Goal: Task Accomplishment & Management: Complete application form

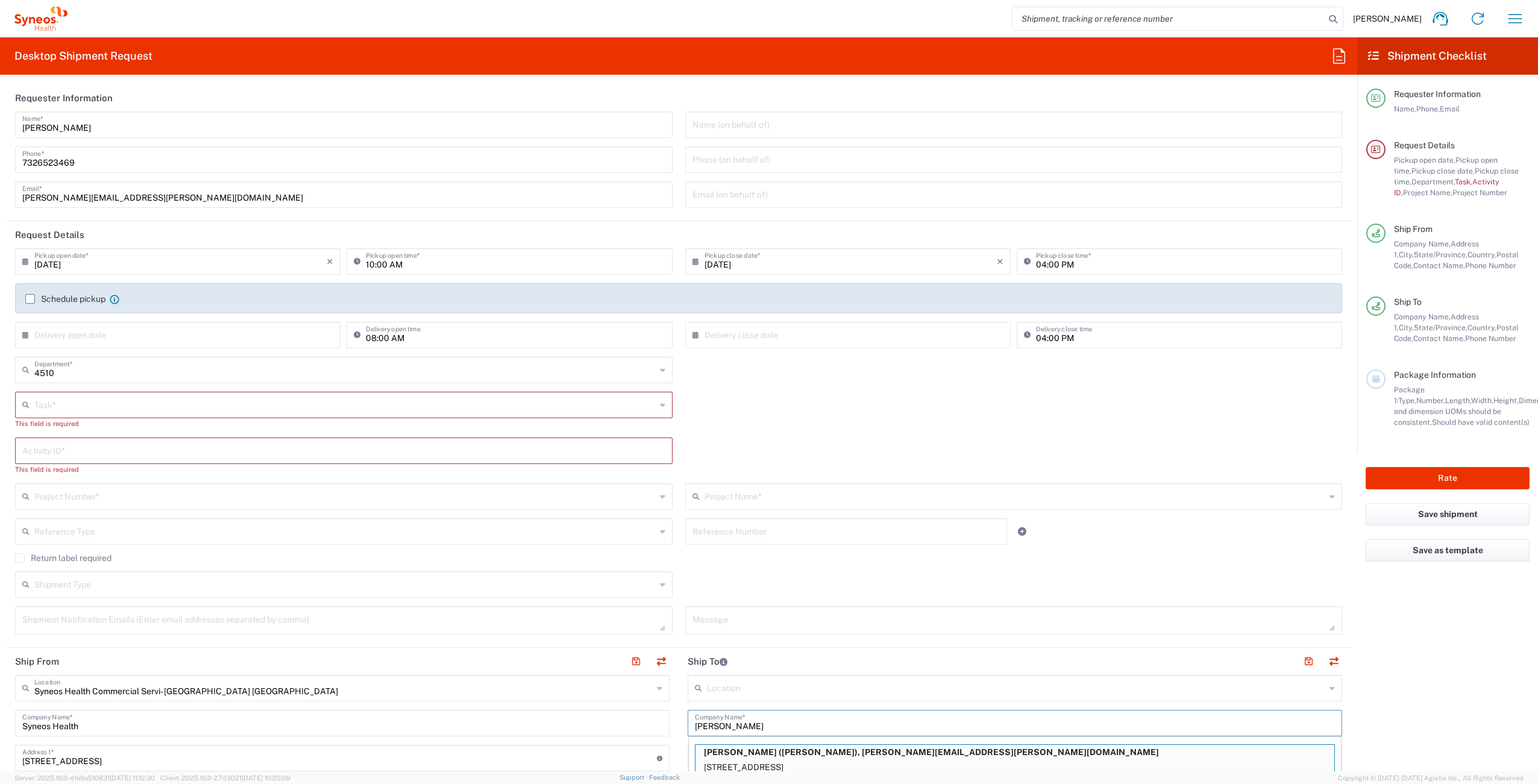
scroll to position [154, 0]
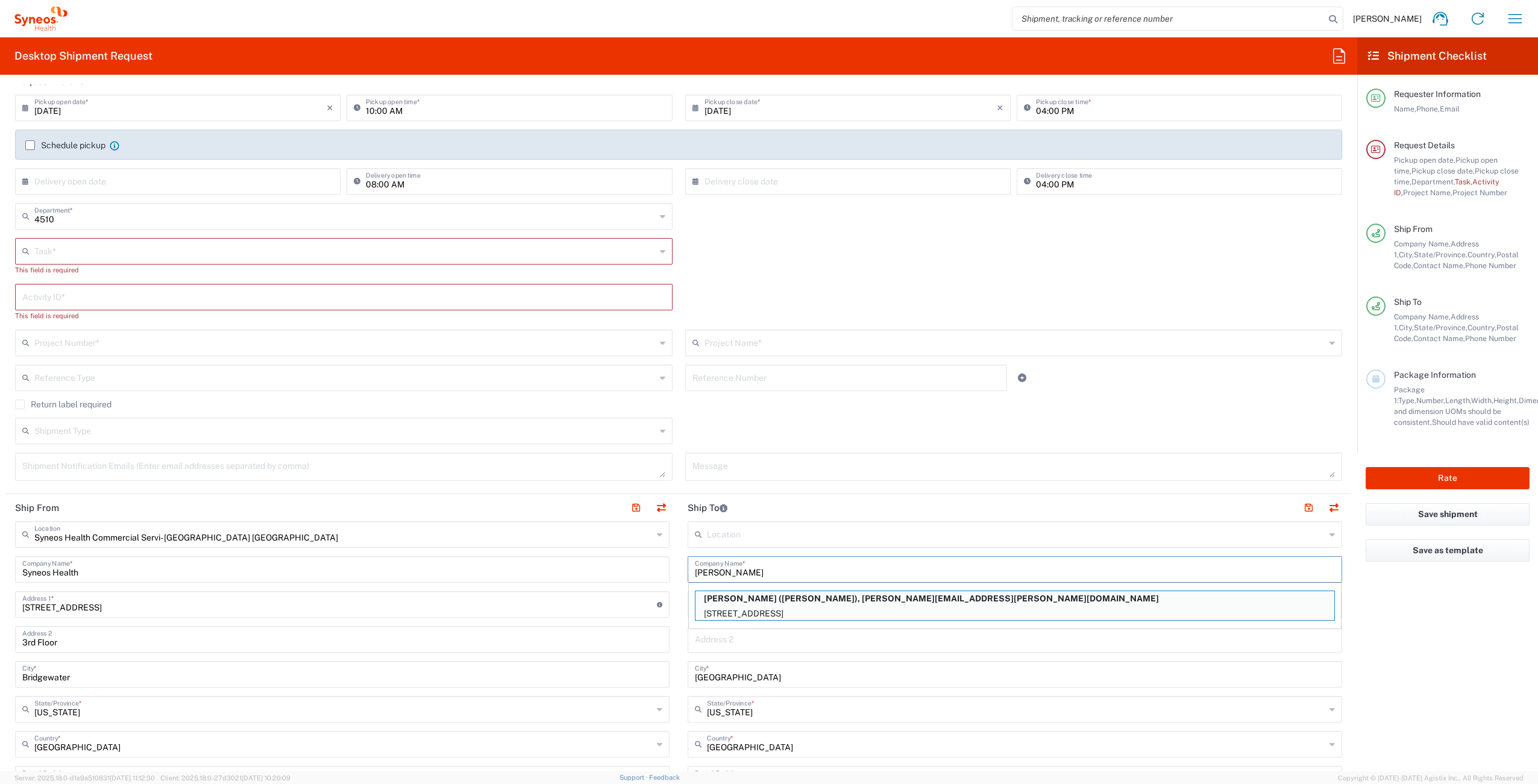
click at [791, 577] on input "[PERSON_NAME]" at bounding box center [1015, 568] width 640 height 21
click at [76, 258] on input "text" at bounding box center [345, 250] width 621 height 21
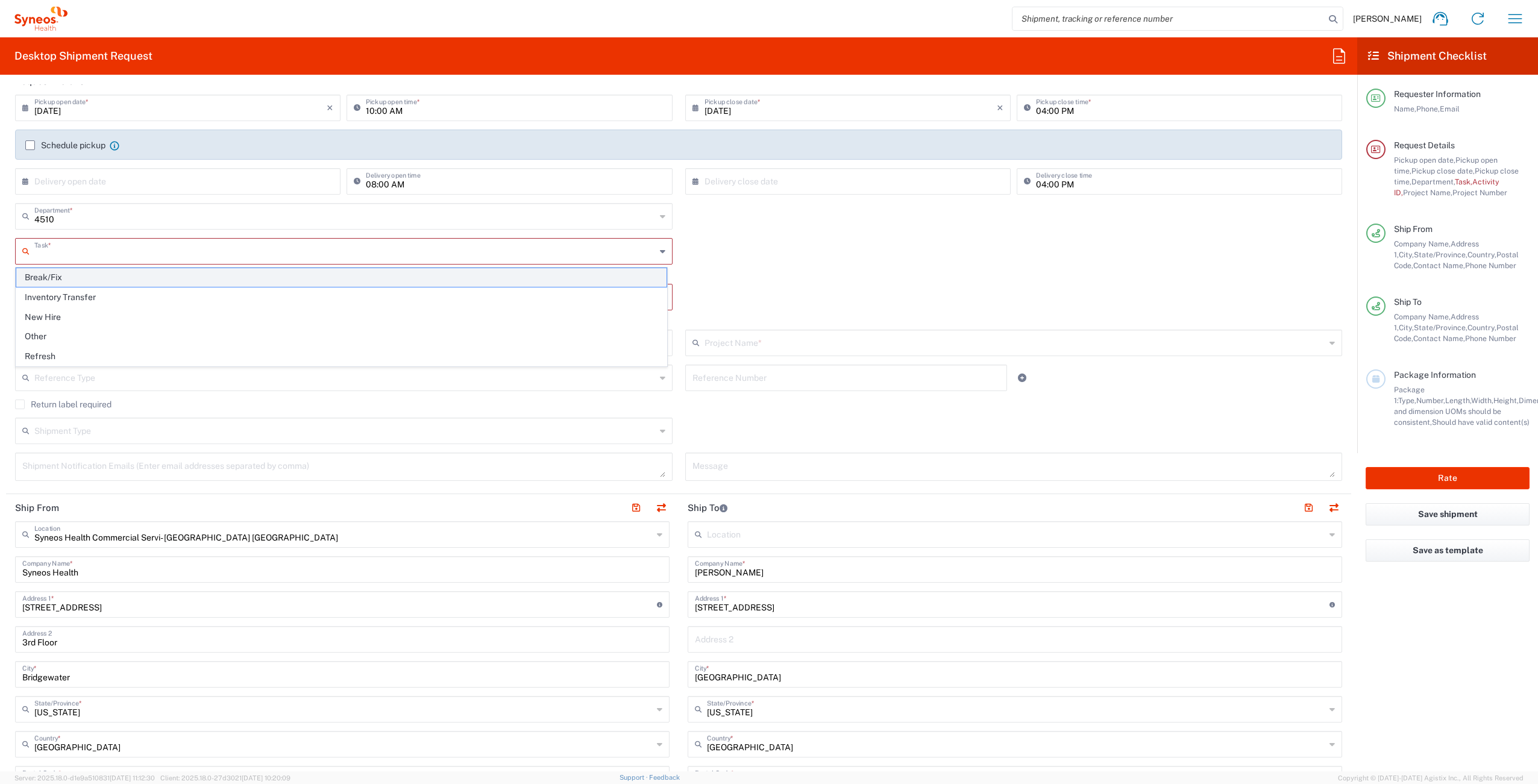
click at [104, 282] on span "Break/Fix" at bounding box center [341, 277] width 651 height 18
type input "Break/Fix"
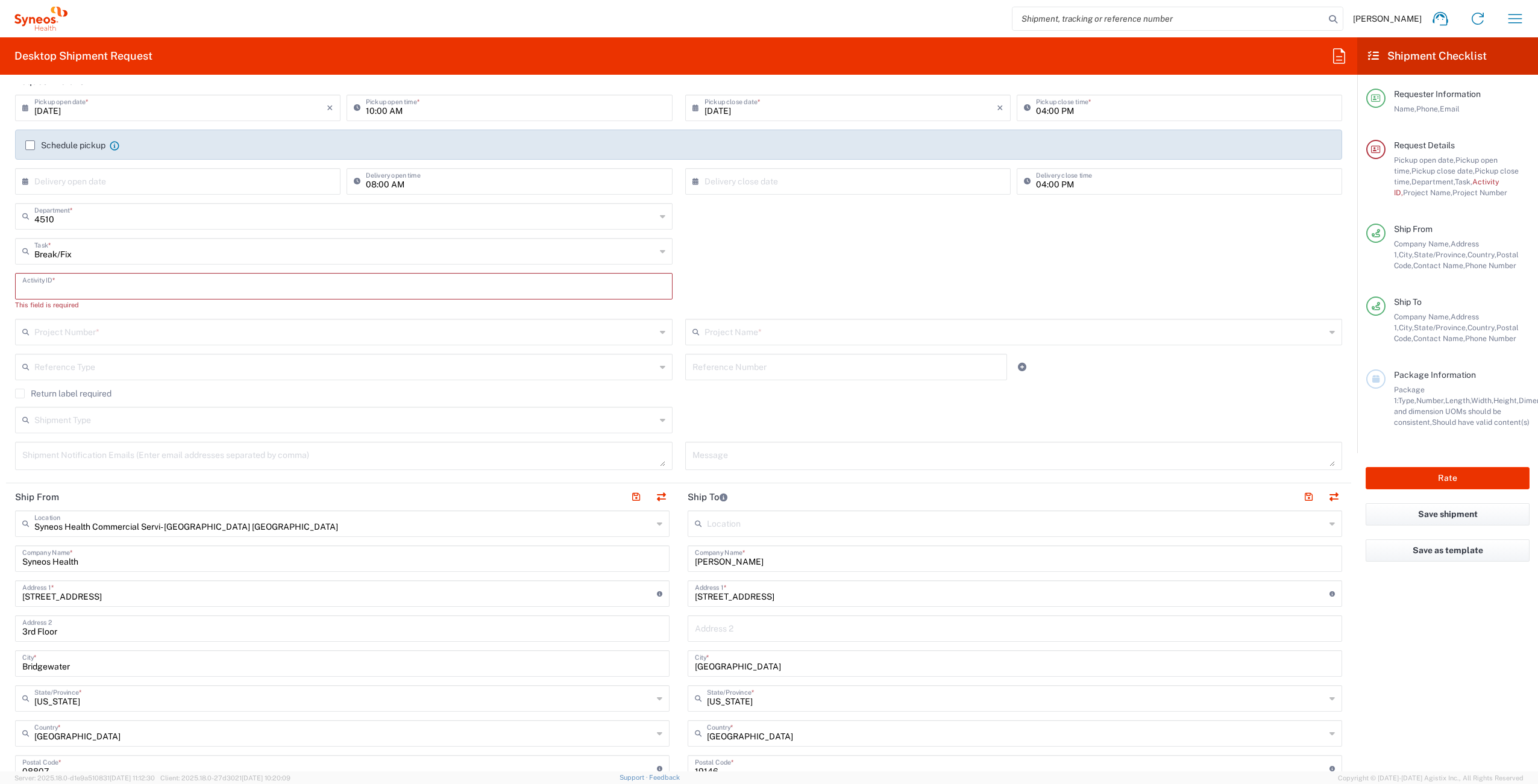
click at [92, 285] on input "text" at bounding box center [343, 285] width 643 height 21
paste input "INC2646852"
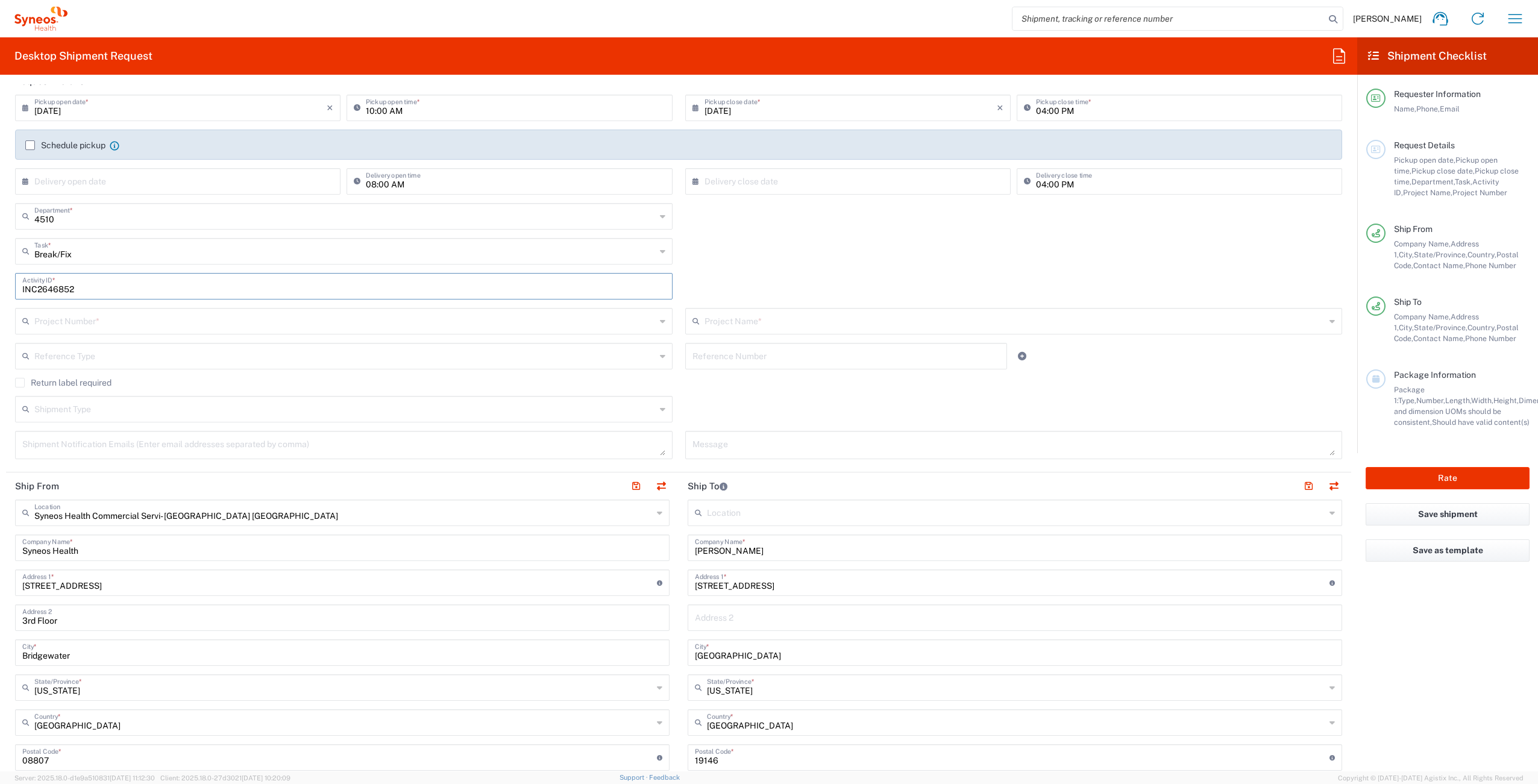
type input "INC2646852"
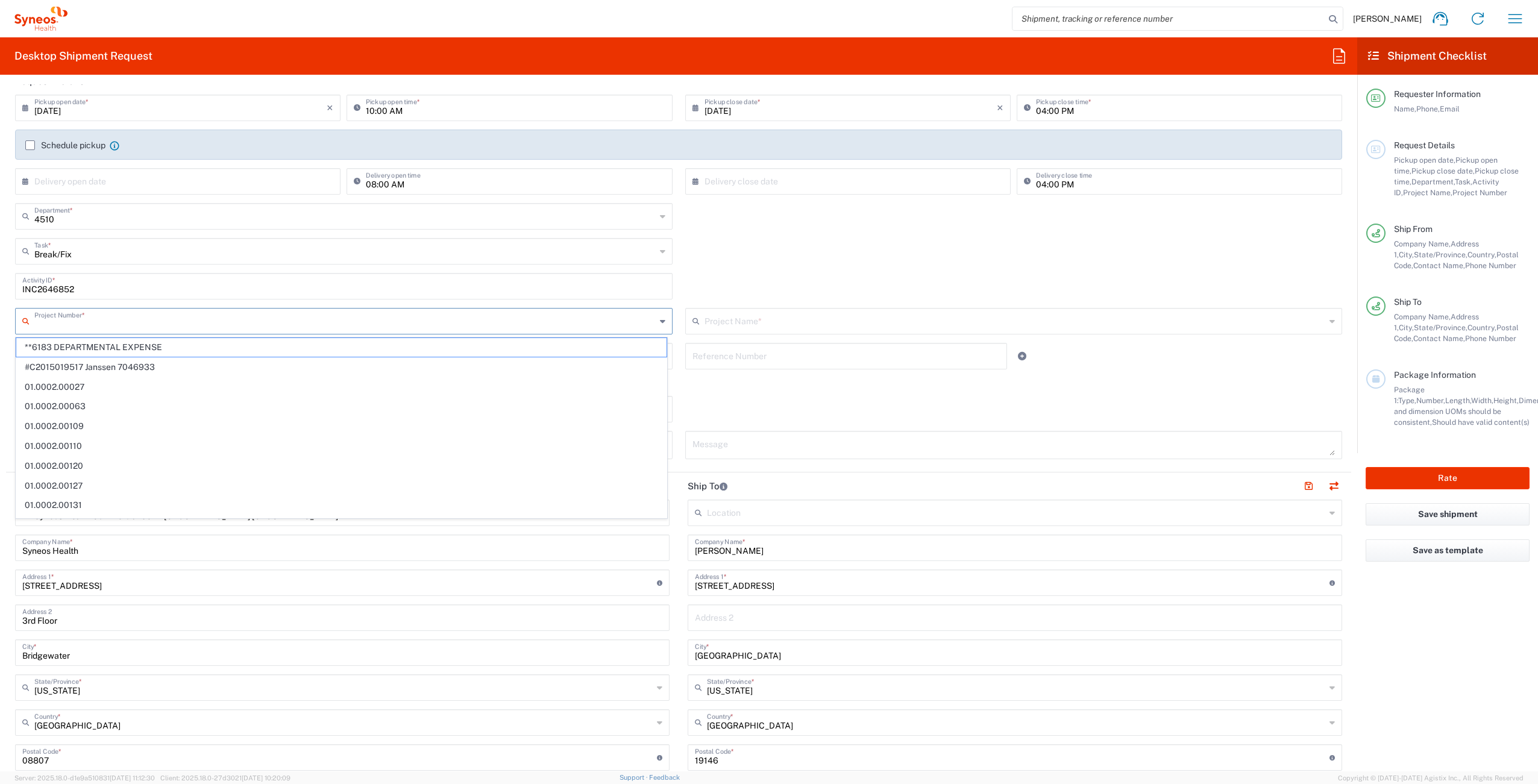
click at [142, 324] on input "text" at bounding box center [345, 320] width 621 height 21
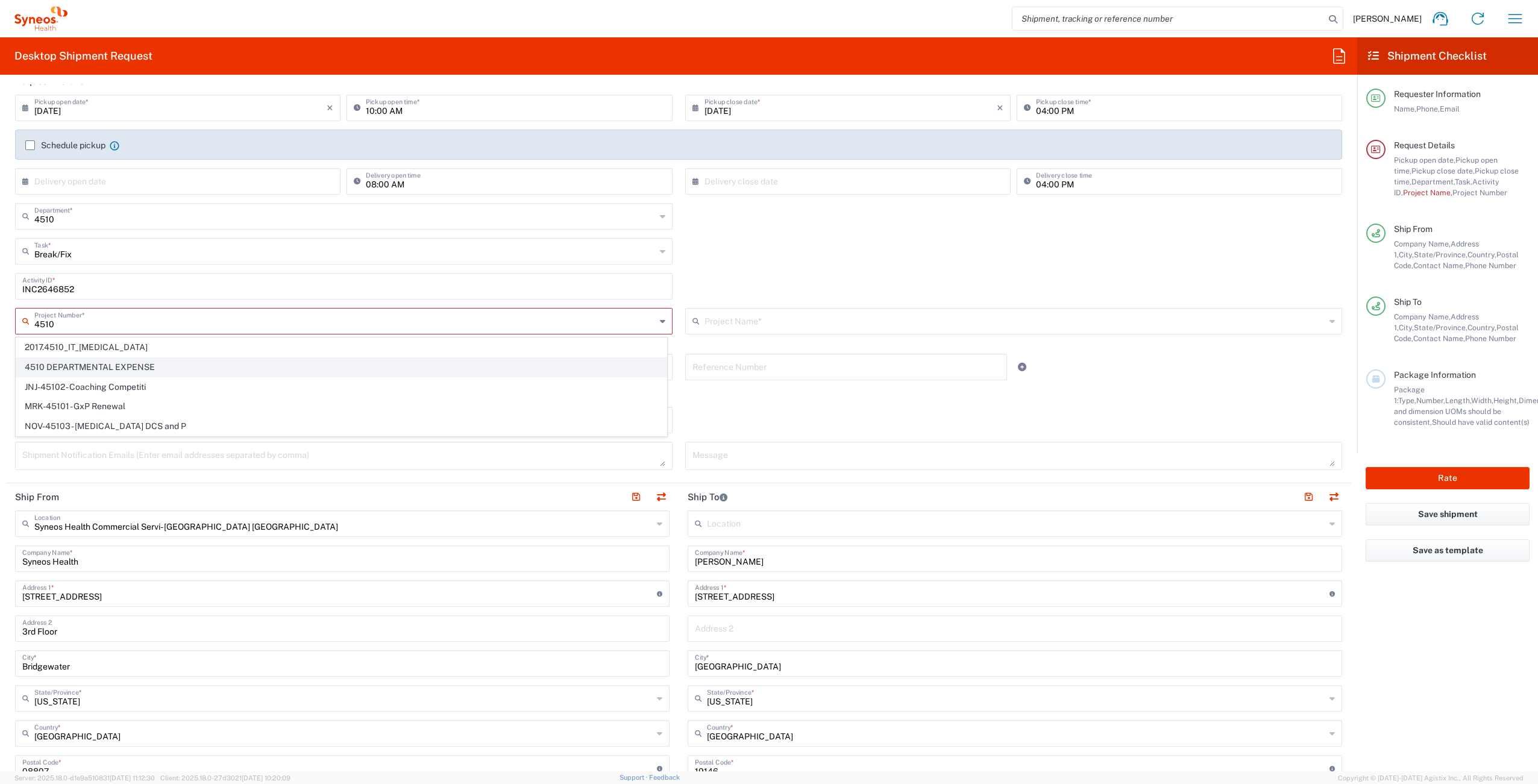
click at [165, 364] on span "4510 DEPARTMENTAL EXPENSE" at bounding box center [341, 367] width 651 height 18
type input "4510 DEPARTMENTAL EXPENSE"
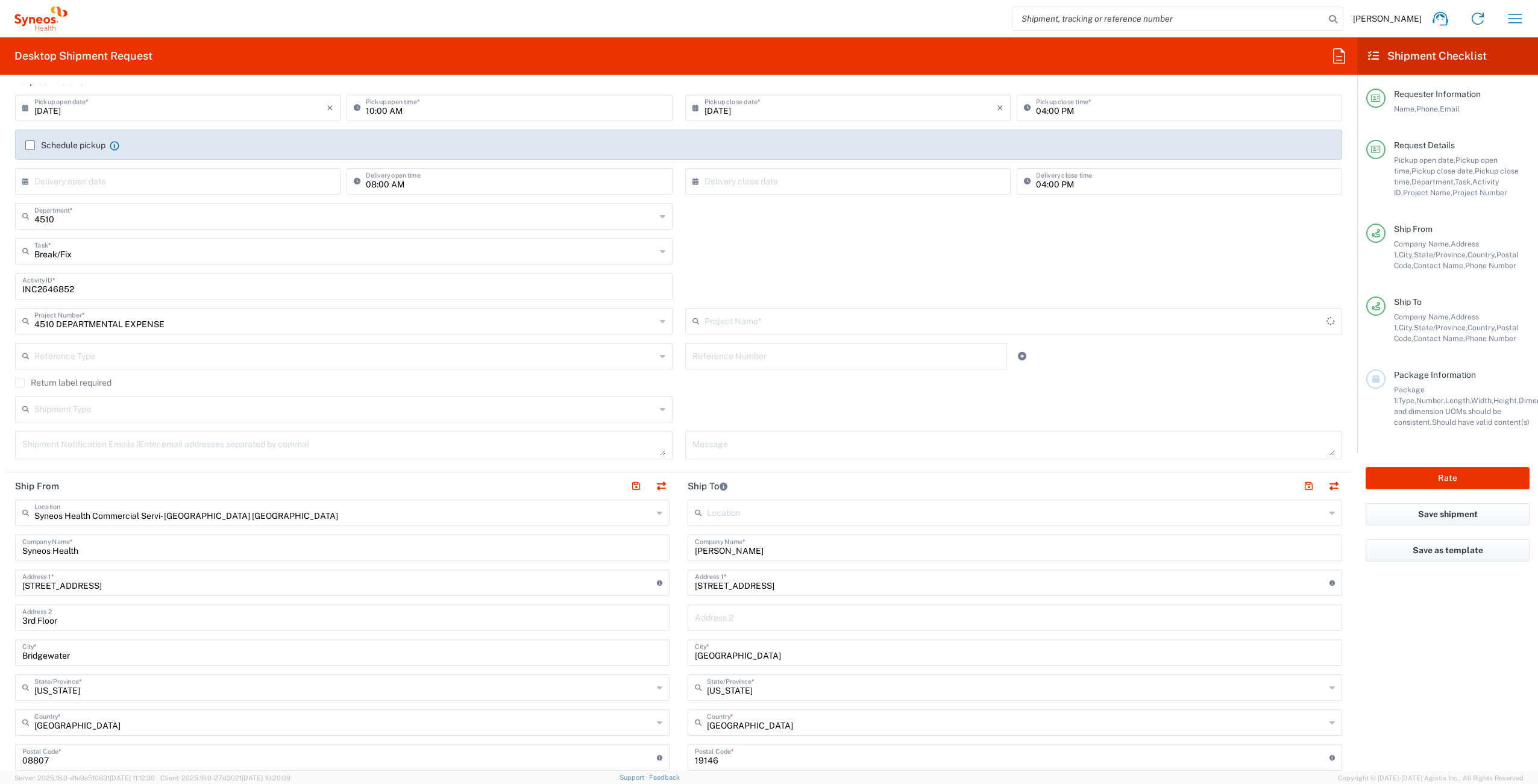
type input "4510 DEPARTMENTAL EXPENSE"
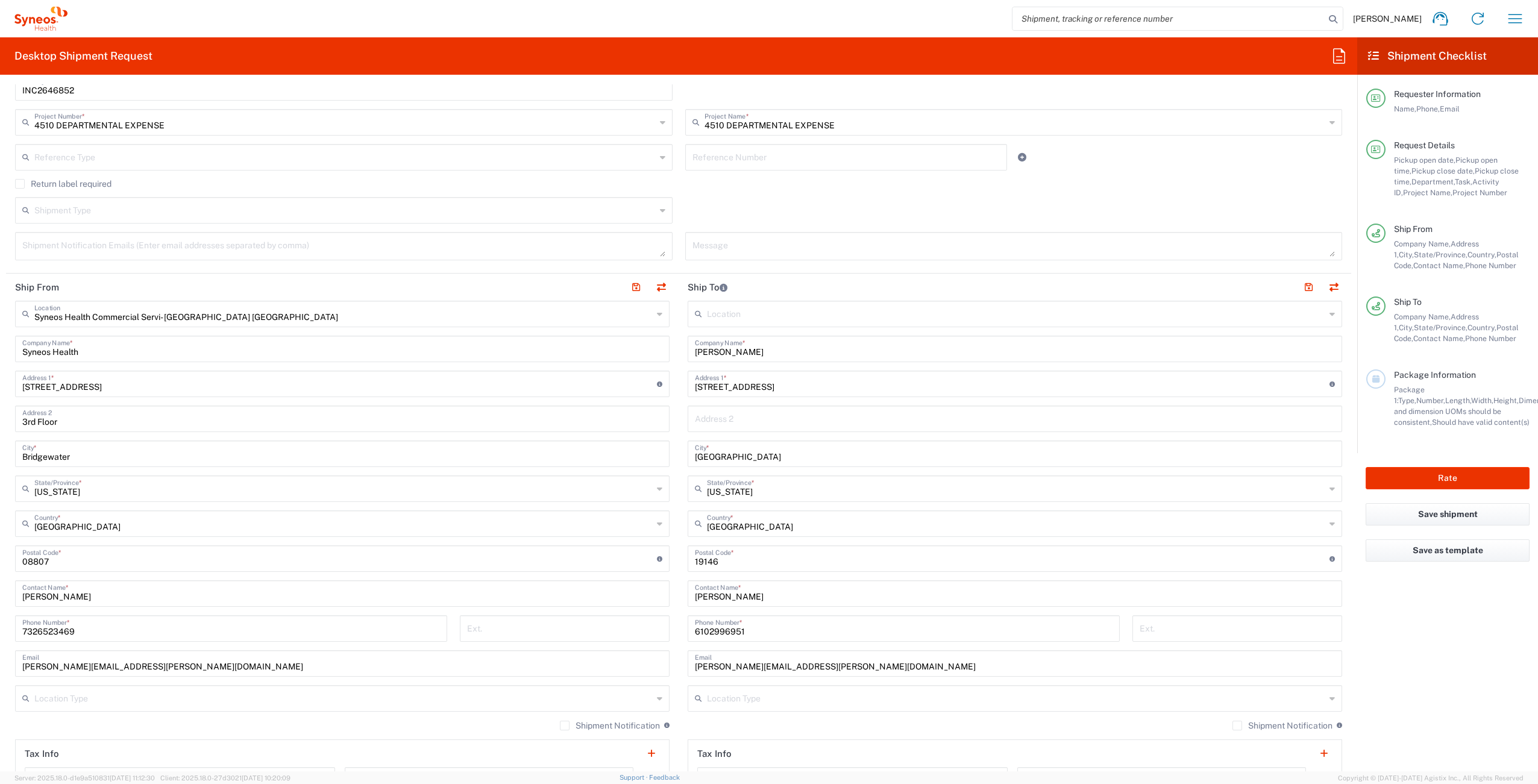
scroll to position [458, 0]
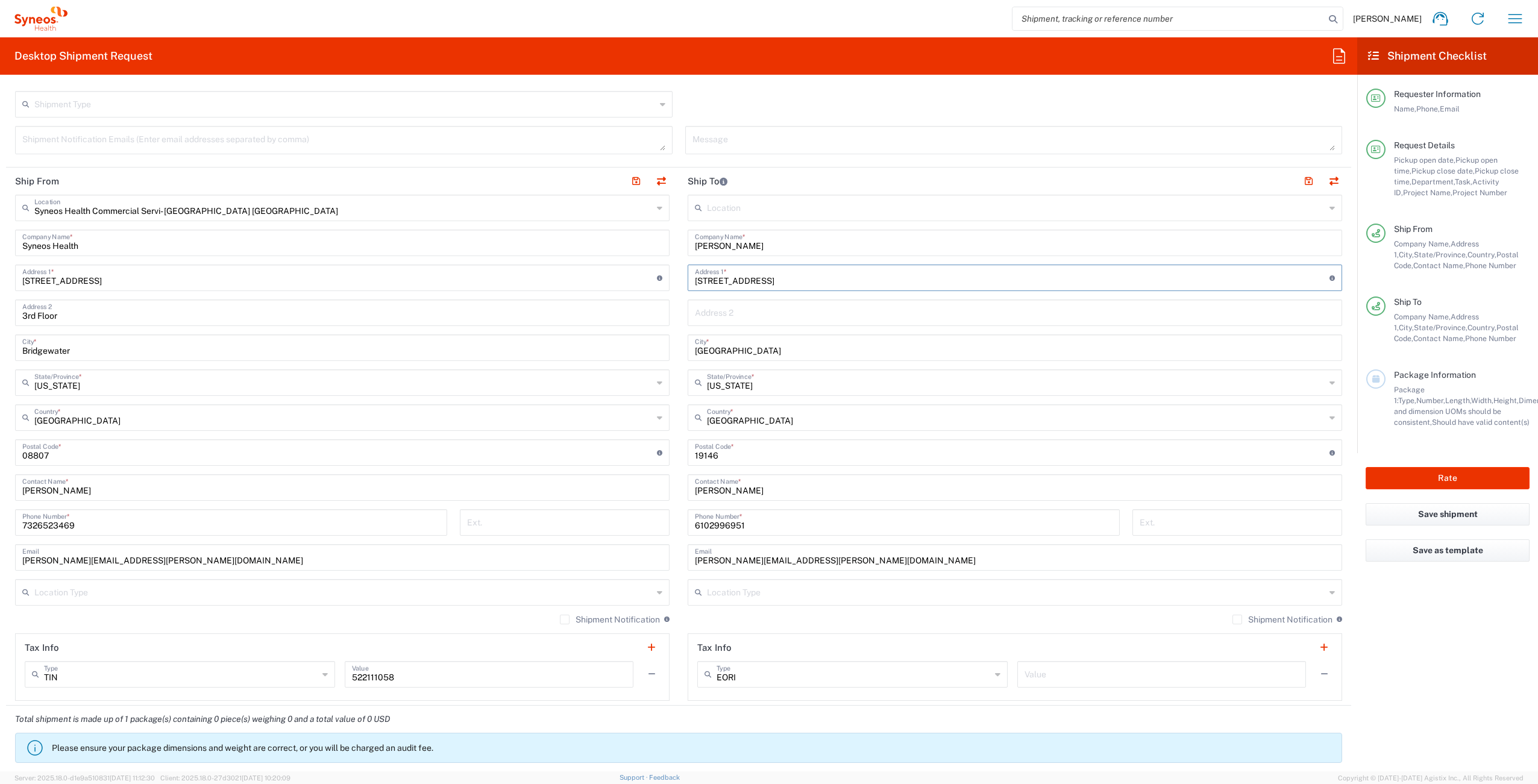
drag, startPoint x: 755, startPoint y: 279, endPoint x: 643, endPoint y: 273, distance: 112.2
click at [643, 273] on div "Ship From Syneos Health Commercial Servi- [GEOGRAPHIC_DATA] [GEOGRAPHIC_DATA] L…" at bounding box center [678, 436] width 1345 height 538
paste input "[STREET_ADDRESS]"
type input "[STREET_ADDRESS]"
paste input "Margate"
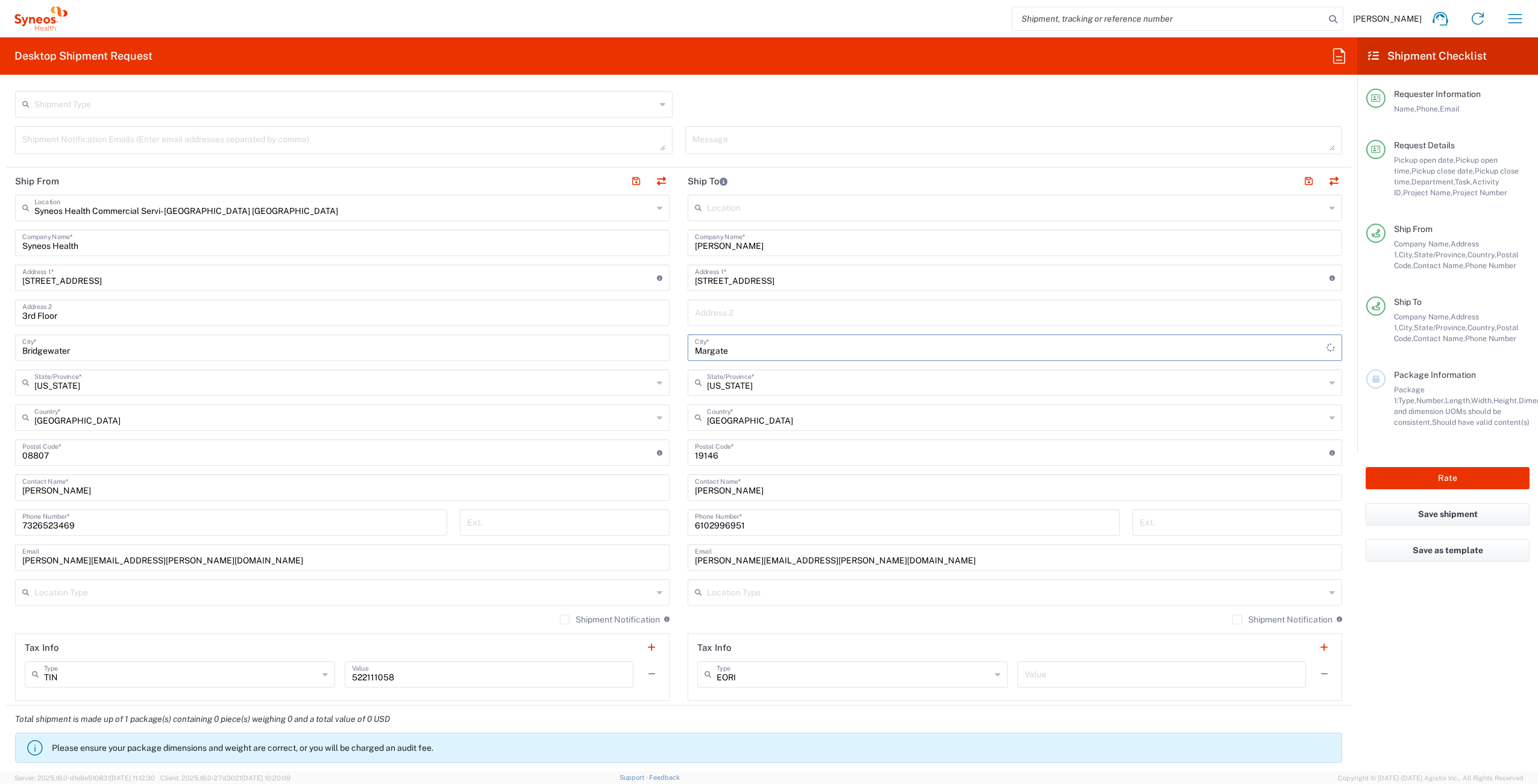
type input "Margate"
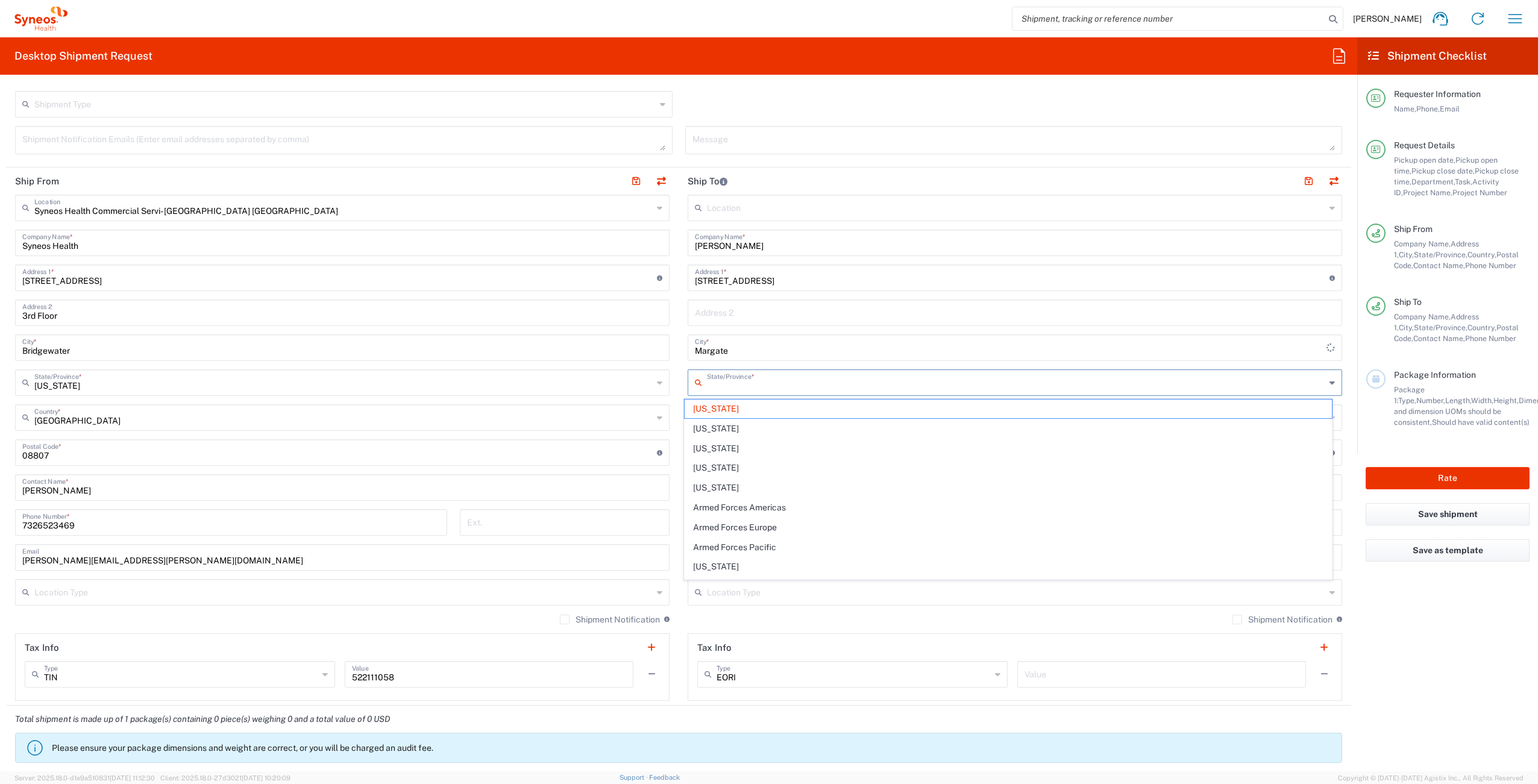
drag, startPoint x: 776, startPoint y: 384, endPoint x: 648, endPoint y: 384, distance: 128.0
click at [648, 384] on div "Ship From Syneos Health Commercial Servi- [GEOGRAPHIC_DATA] [GEOGRAPHIC_DATA] L…" at bounding box center [678, 436] width 1345 height 538
type input "P"
click at [770, 406] on span "[US_STATE]" at bounding box center [1009, 409] width 648 height 18
type input "[US_STATE]"
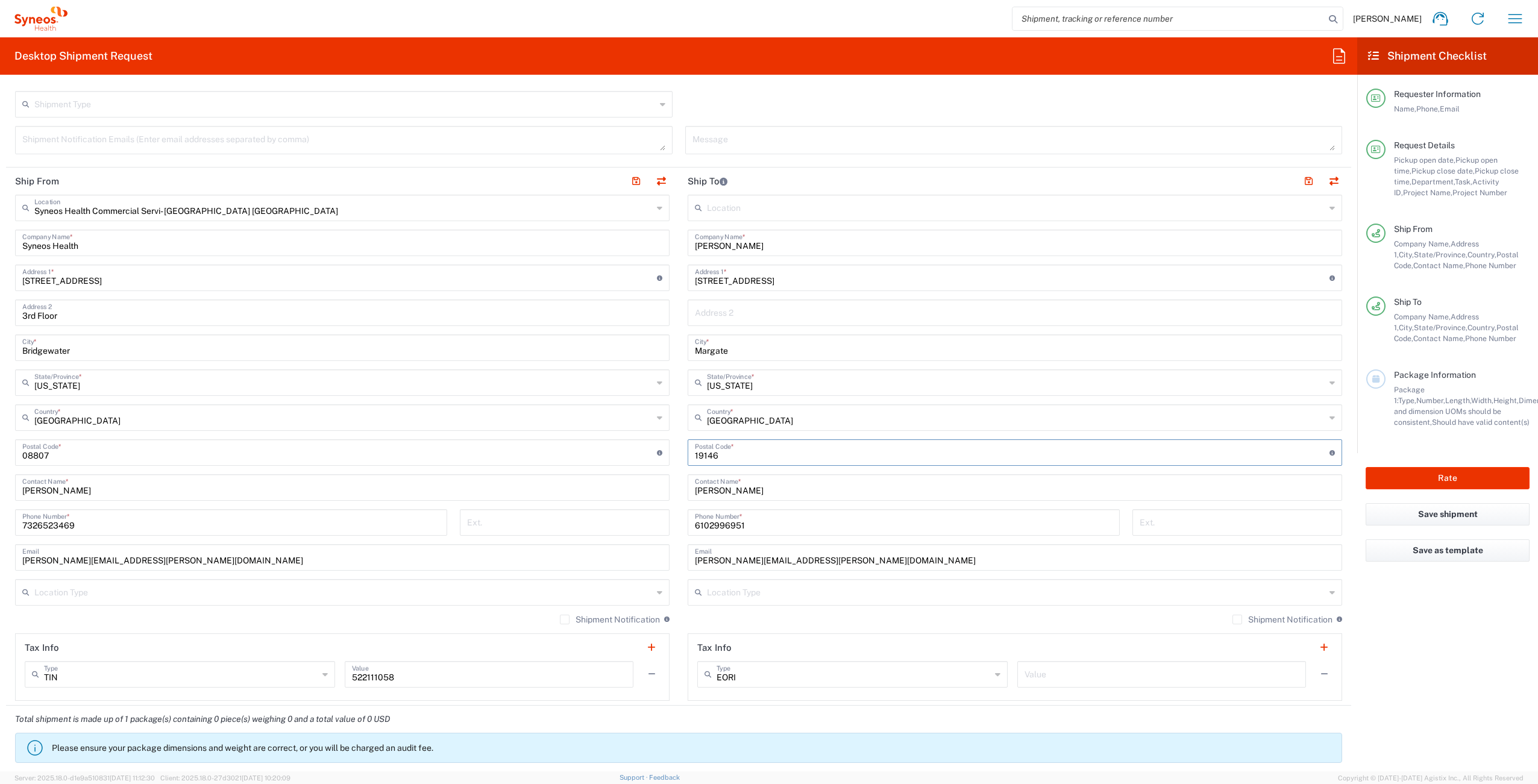
drag, startPoint x: 733, startPoint y: 458, endPoint x: 659, endPoint y: 451, distance: 74.3
click at [659, 451] on div "Ship From Syneos Health Commercial Servi- [GEOGRAPHIC_DATA] [GEOGRAPHIC_DATA] L…" at bounding box center [678, 436] width 1345 height 538
paste input "08402"
type input "08402"
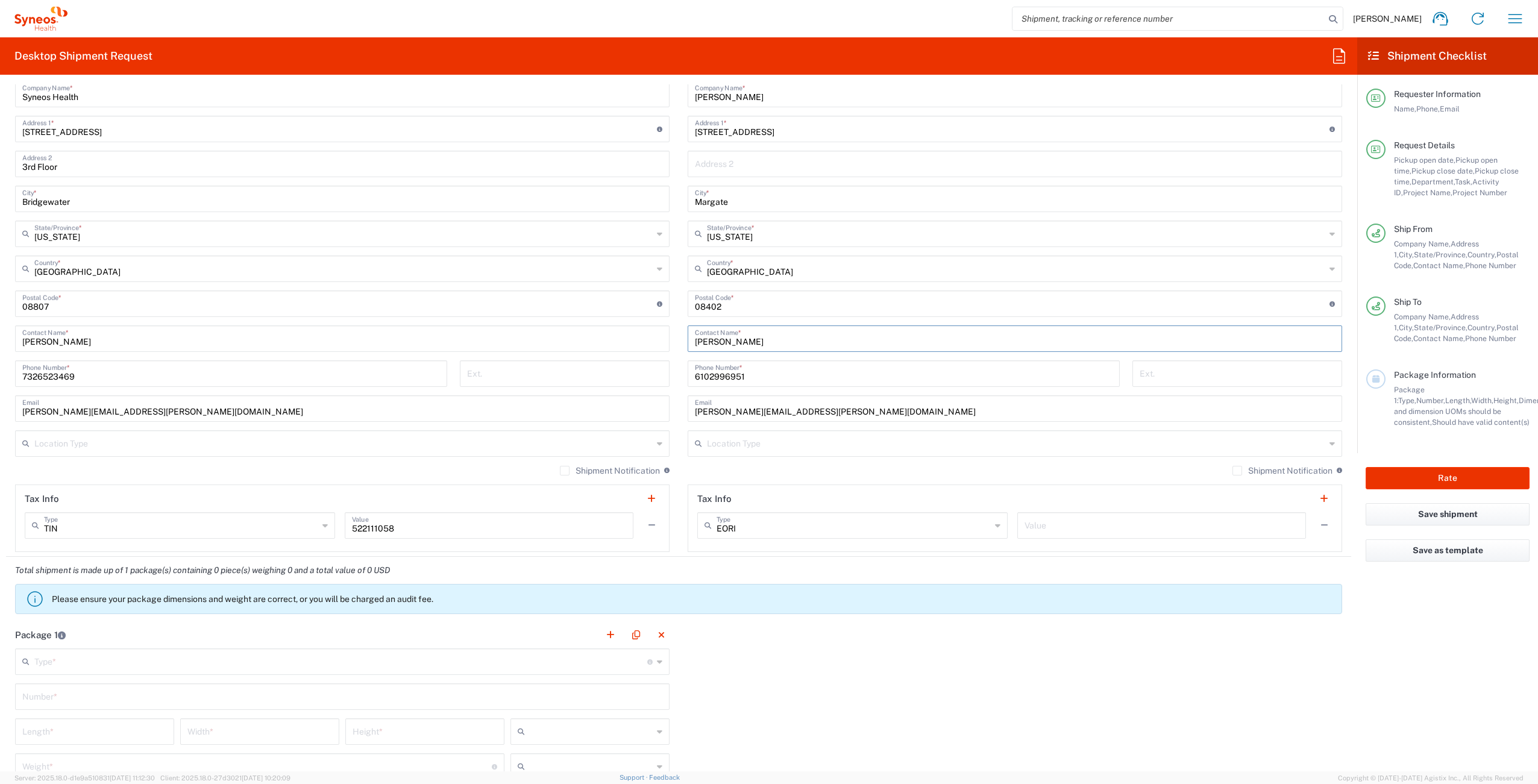
scroll to position [268, 0]
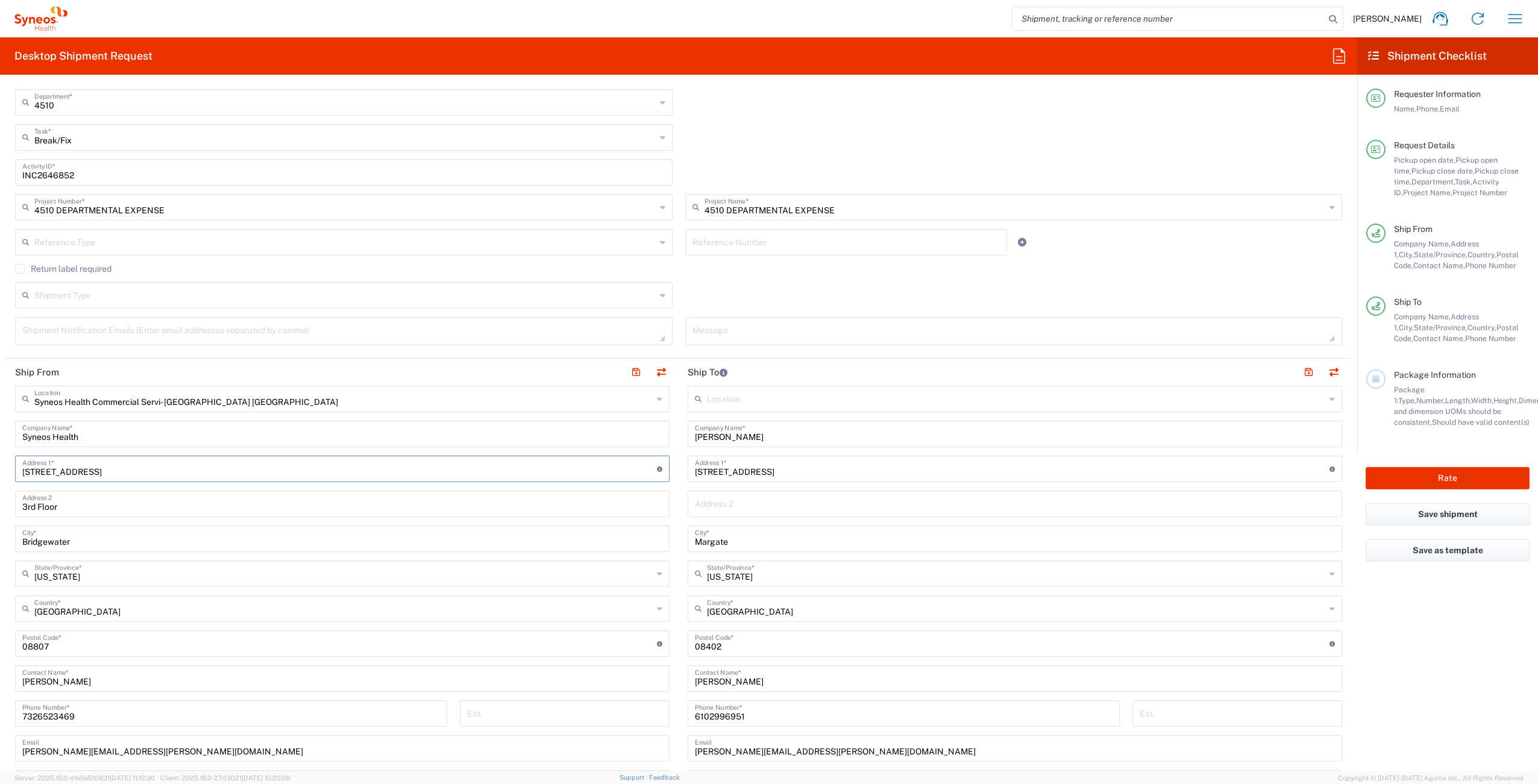
drag, startPoint x: 116, startPoint y: 471, endPoint x: 3, endPoint y: 466, distance: 113.1
click at [3, 466] on form "Requester Information [PERSON_NAME] Name * [PHONE_NUMBER] Phone * [PERSON_NAME]…" at bounding box center [678, 428] width 1358 height 687
click at [34, 473] on input "[STREET_ADDRESS]" at bounding box center [339, 468] width 634 height 21
drag, startPoint x: 110, startPoint y: 469, endPoint x: 11, endPoint y: 468, distance: 99.0
click at [11, 468] on main "Syneos Health Commercial Servi- [GEOGRAPHIC_DATA] [GEOGRAPHIC_DATA] Location Sy…" at bounding box center [342, 639] width 673 height 506
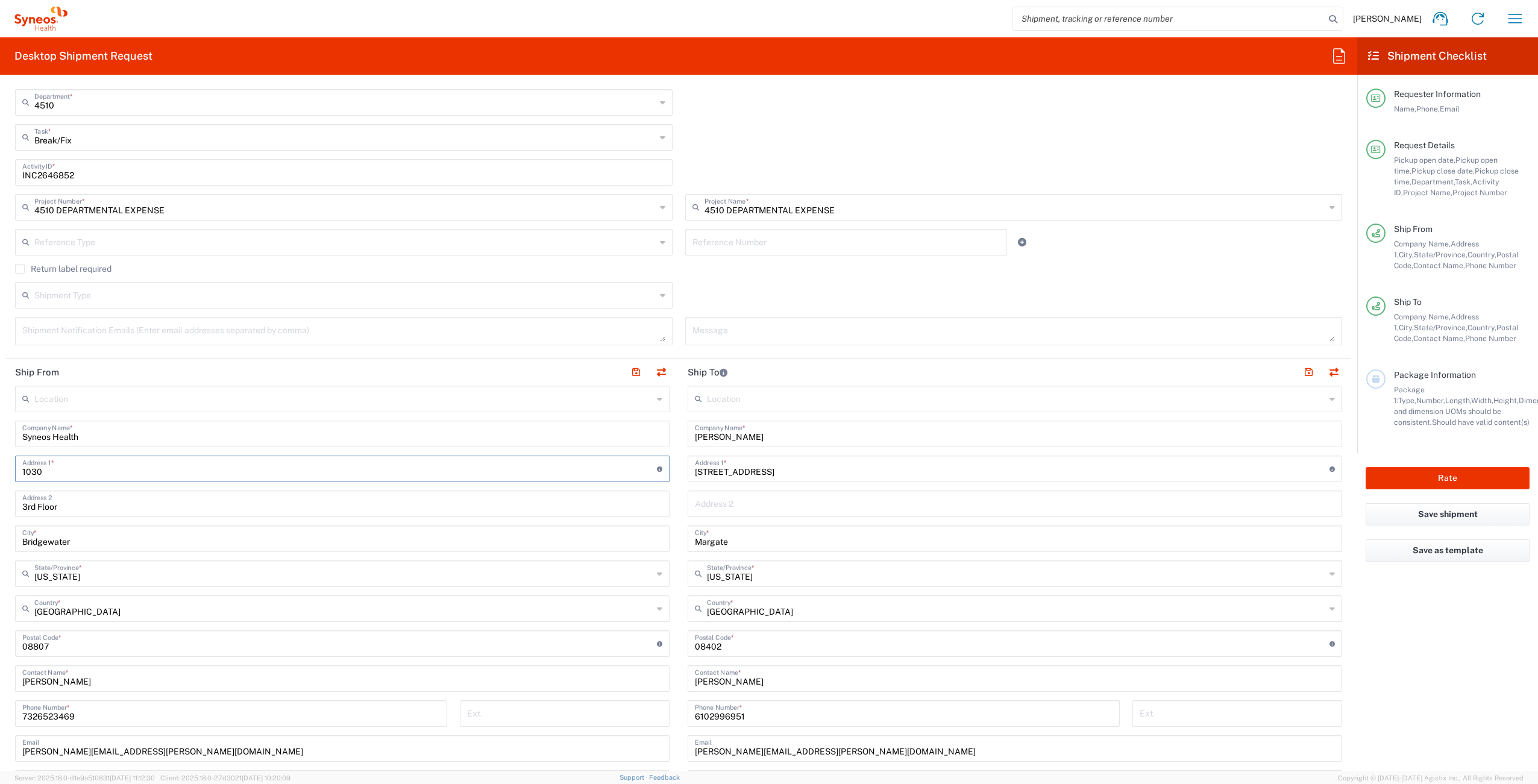
type input "[GEOGRAPHIC_DATA]"
drag, startPoint x: 82, startPoint y: 505, endPoint x: 5, endPoint y: 505, distance: 77.0
click at [5, 505] on form "Requester Information [PERSON_NAME] Name * [PHONE_NUMBER] Phone * [PERSON_NAME]…" at bounding box center [678, 428] width 1358 height 687
type input "Morrisville"
click at [137, 593] on span "[US_STATE]" at bounding box center [340, 599] width 648 height 18
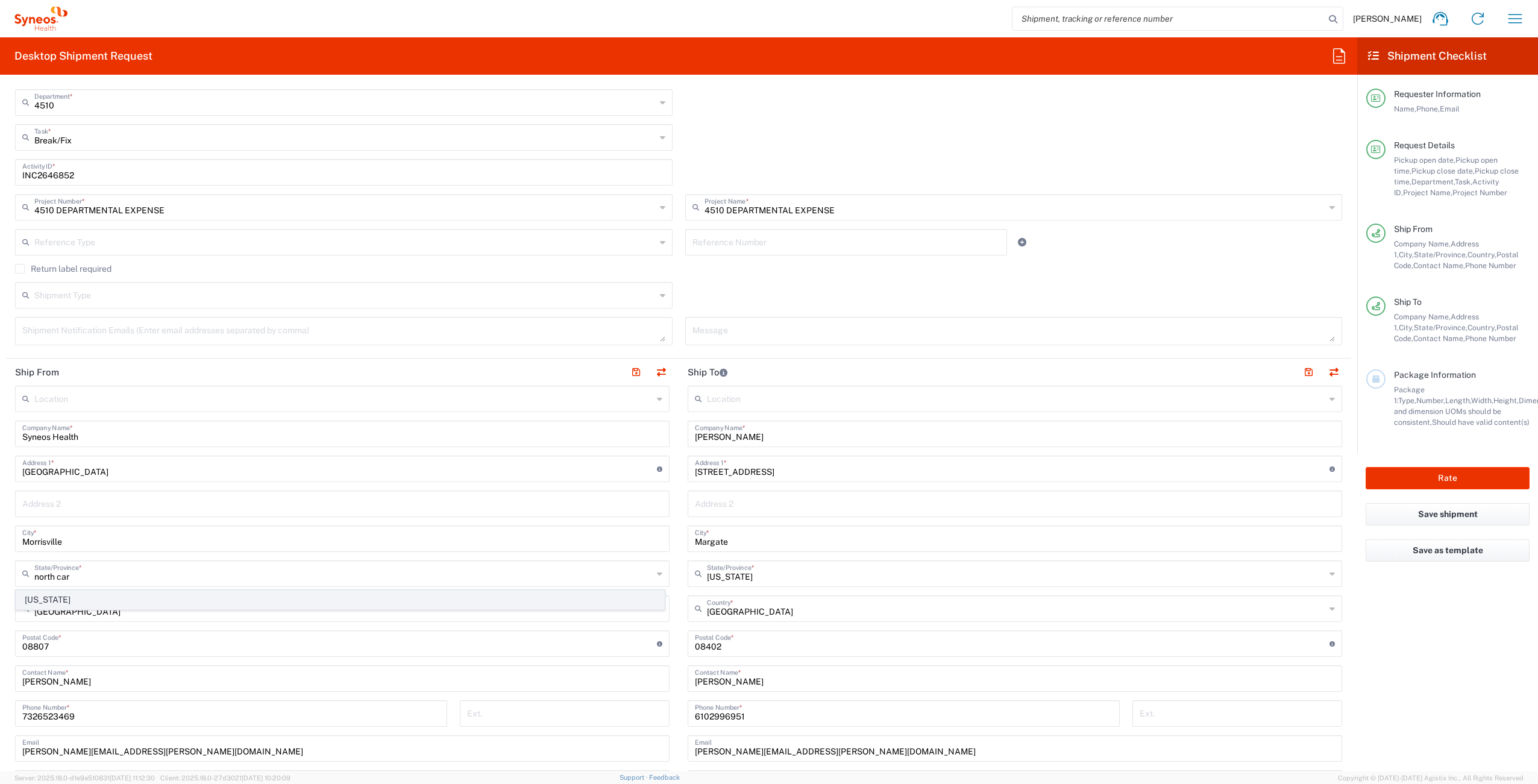
type input "[US_STATE]"
drag, startPoint x: 74, startPoint y: 648, endPoint x: 18, endPoint y: 648, distance: 56.0
click at [18, 648] on div "Postal Code * Postal Code for [GEOGRAPHIC_DATA] should have the following forma…" at bounding box center [343, 644] width 655 height 26
type input "27560"
click at [755, 279] on div "Return label required" at bounding box center [679, 273] width 1328 height 18
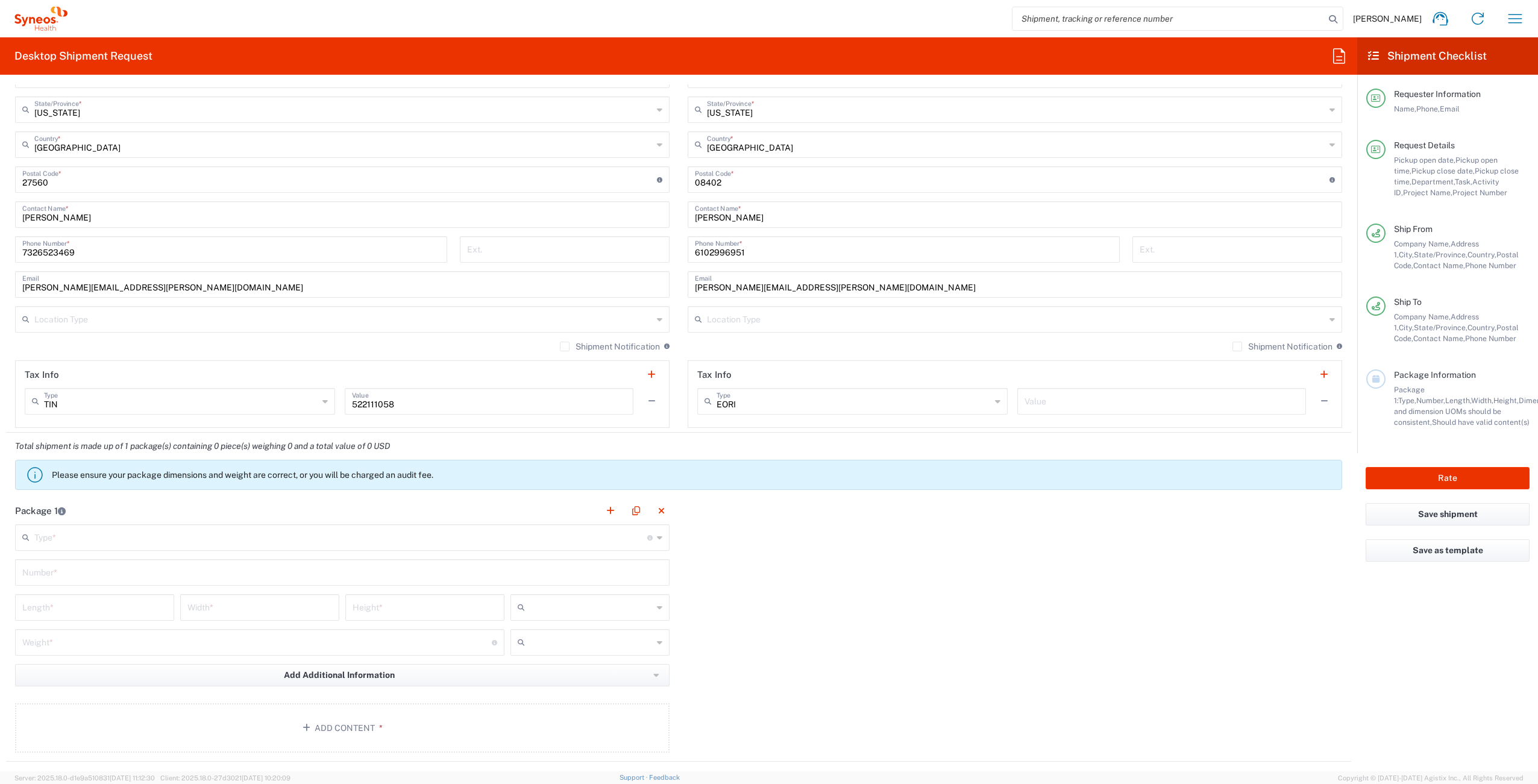
scroll to position [741, 0]
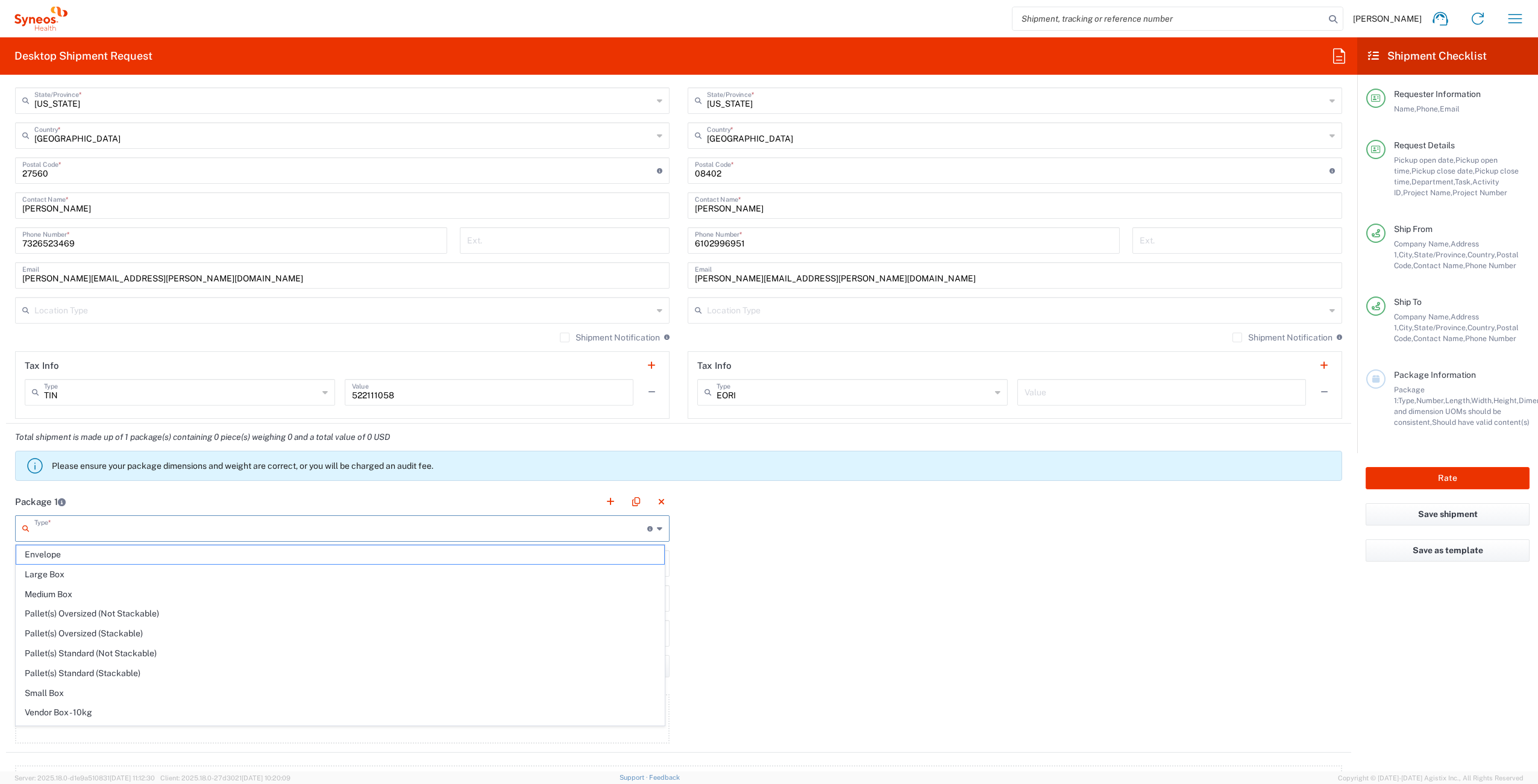
click at [111, 524] on input "text" at bounding box center [341, 527] width 613 height 21
click at [117, 711] on span "Your Packaging" at bounding box center [340, 715] width 648 height 18
type input "Your Packaging"
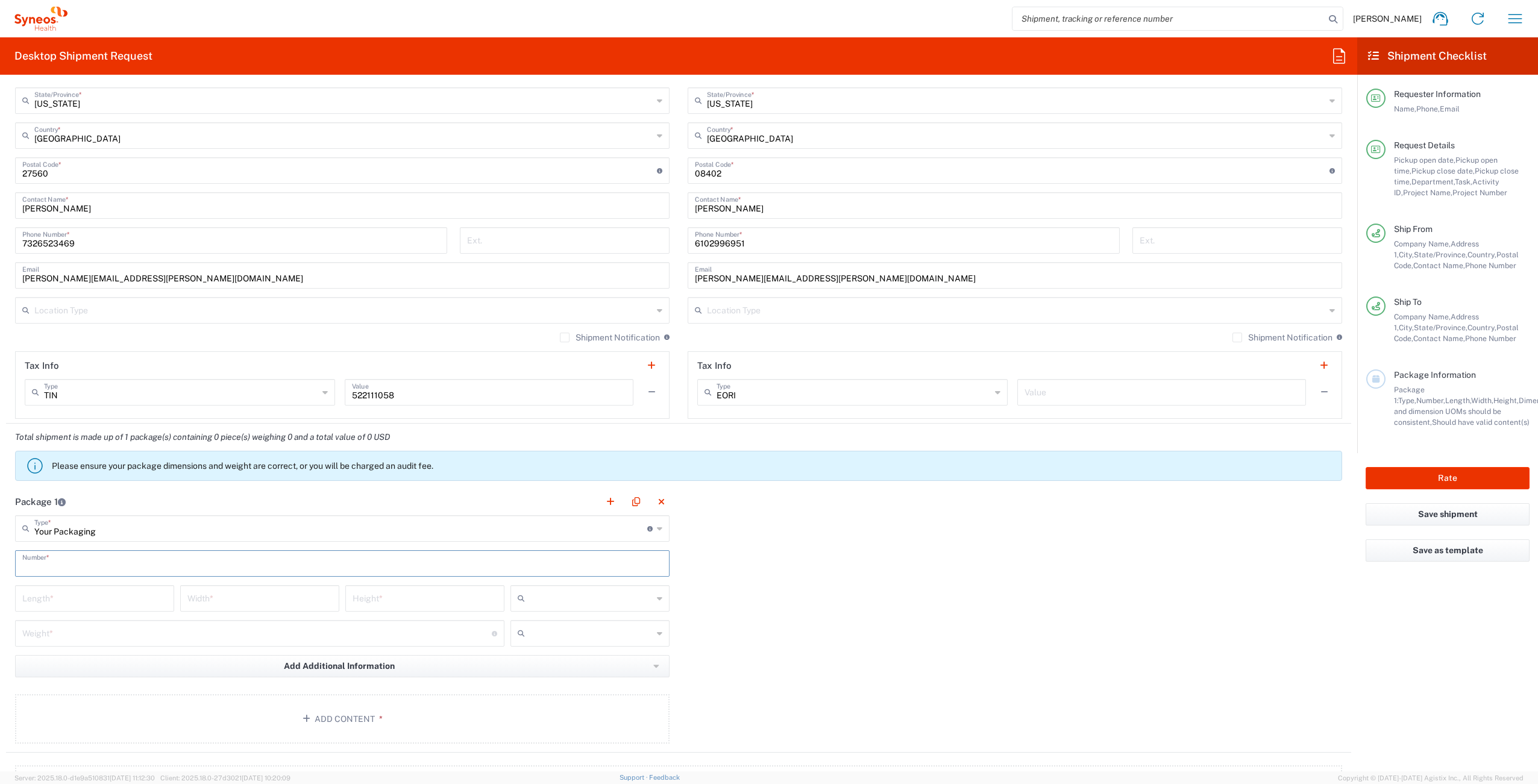
click at [106, 568] on input "text" at bounding box center [342, 563] width 640 height 21
type input "1"
click at [93, 596] on input "number" at bounding box center [94, 598] width 144 height 21
type input "16"
type input "12"
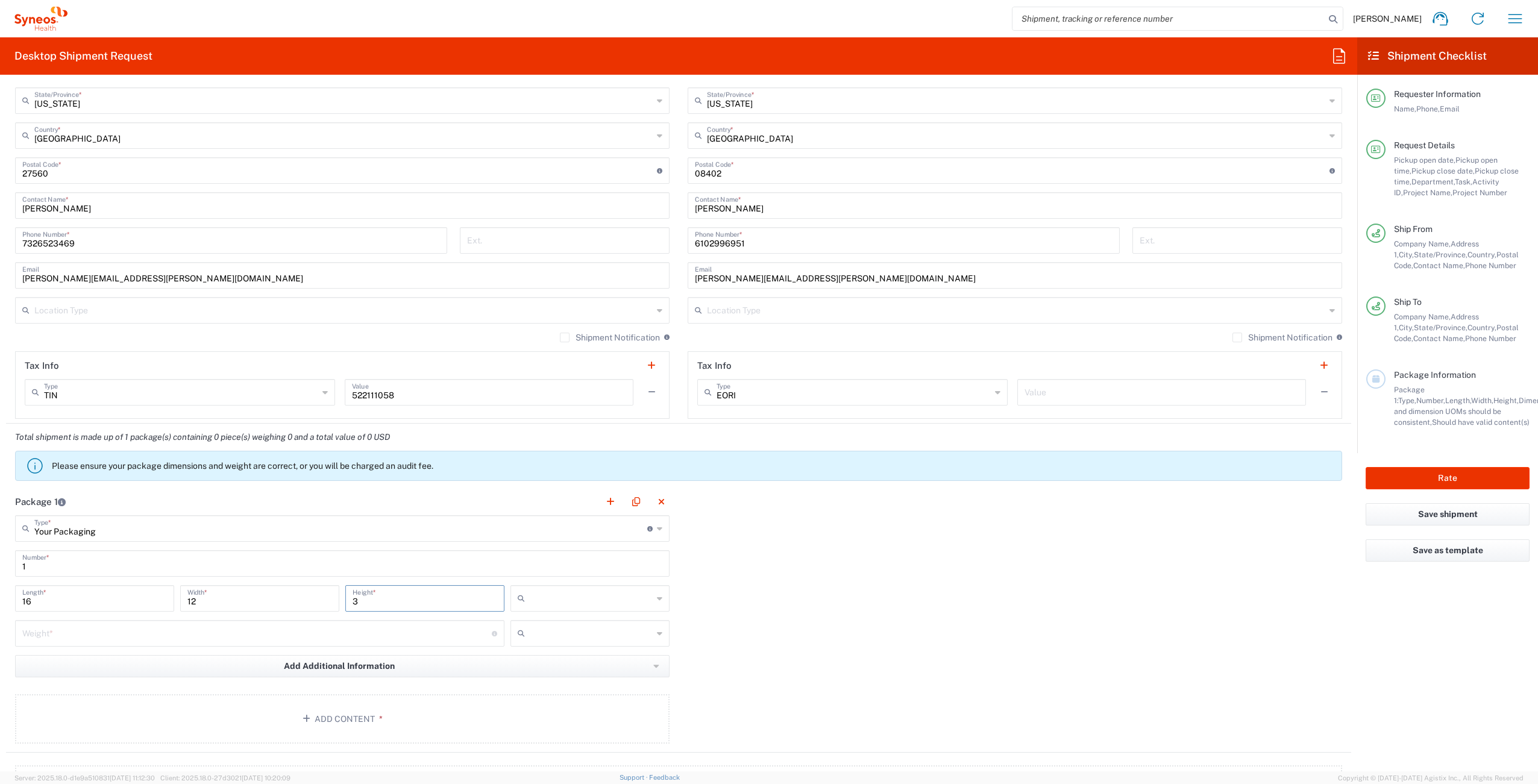
type input "3"
click at [571, 593] on input "text" at bounding box center [591, 598] width 123 height 19
click at [557, 662] on span "in" at bounding box center [586, 664] width 155 height 18
type input "in"
click at [199, 635] on input "number" at bounding box center [257, 632] width 469 height 21
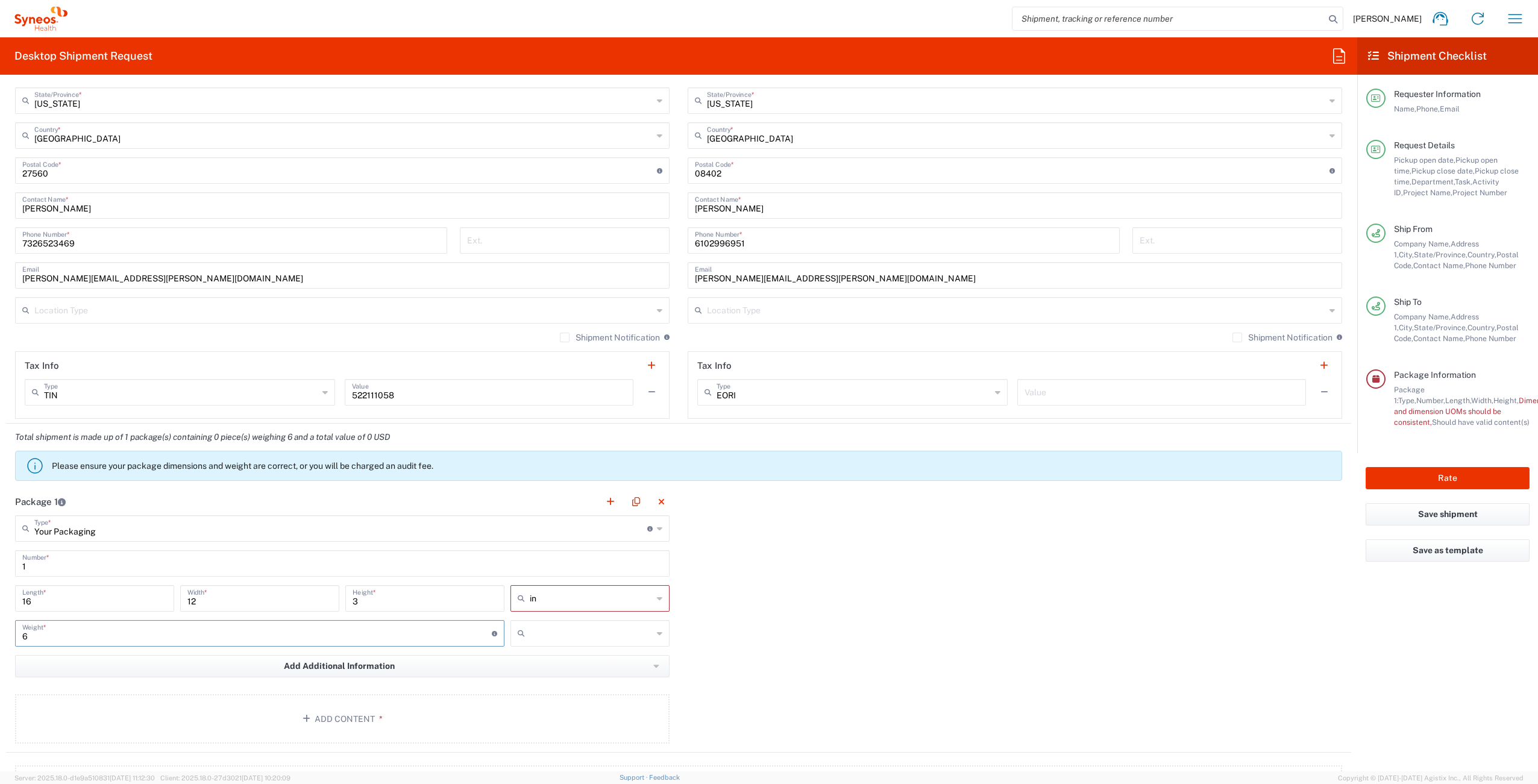
type input "6"
click at [572, 632] on input "text" at bounding box center [591, 634] width 123 height 19
click at [551, 680] on span "lbs" at bounding box center [586, 679] width 155 height 18
type input "lbs"
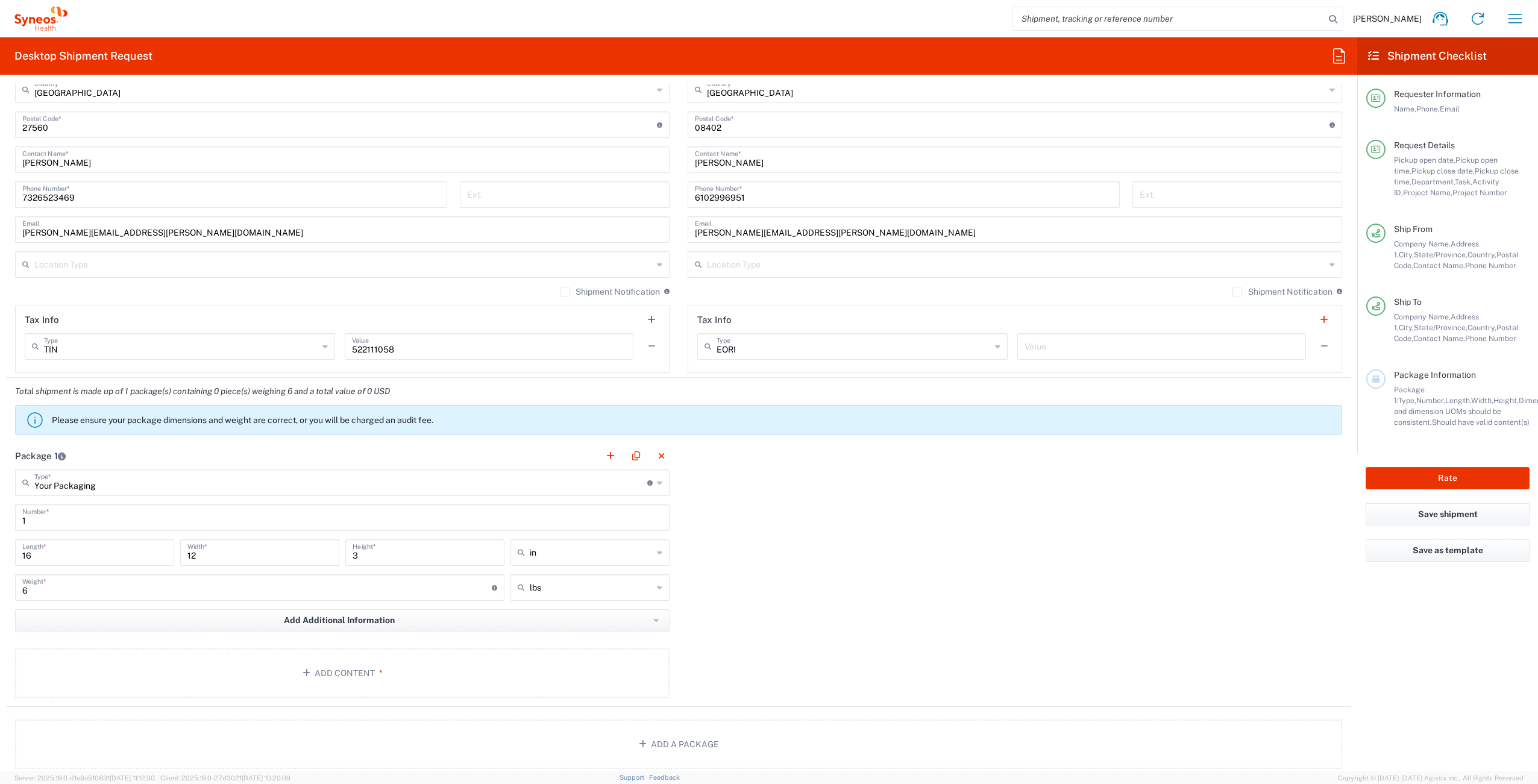
scroll to position [802, 0]
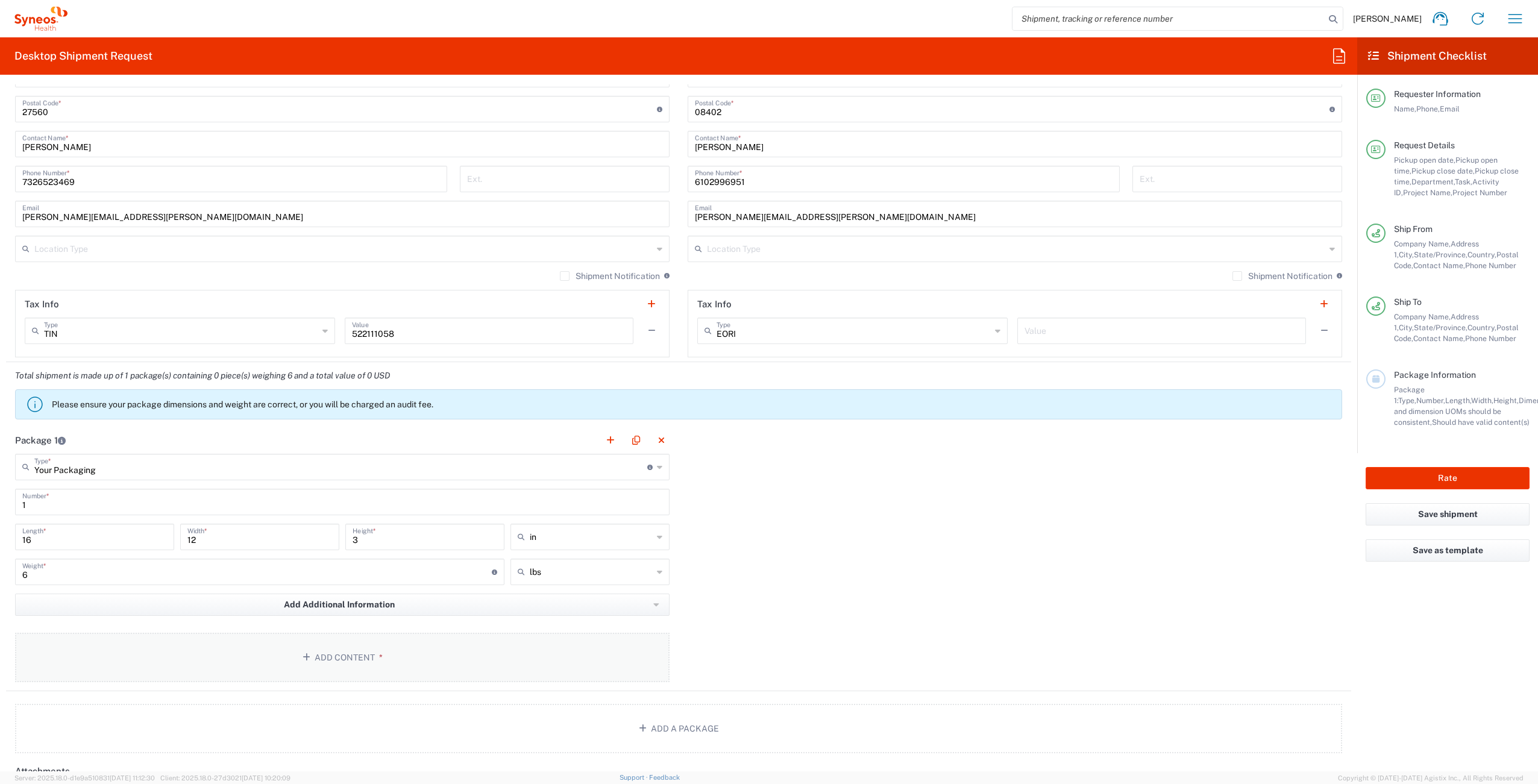
click at [313, 659] on button "Add Content *" at bounding box center [343, 657] width 655 height 49
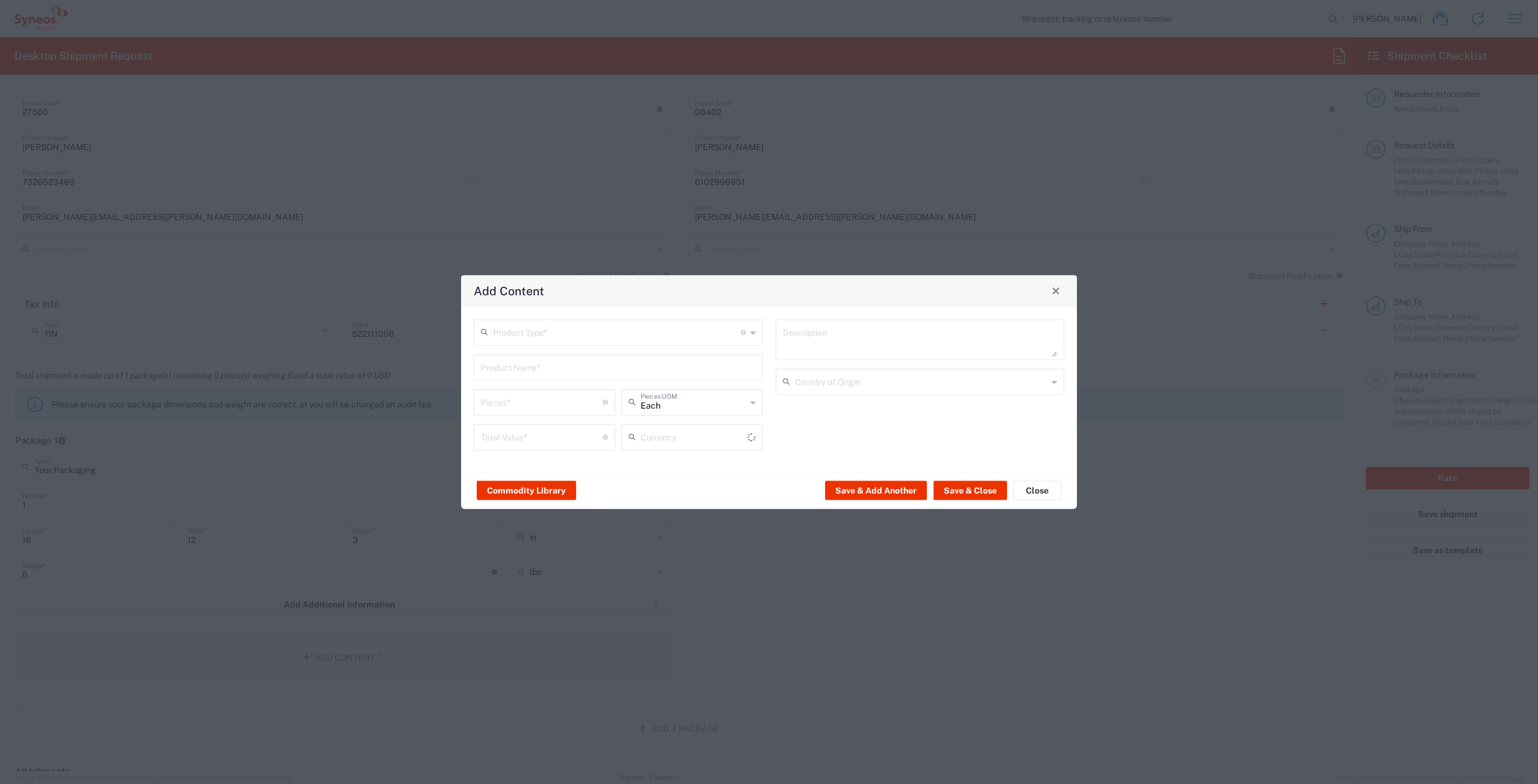
type input "US Dollar"
click at [560, 341] on input "text" at bounding box center [617, 331] width 248 height 21
click at [548, 375] on span "General Commodity" at bounding box center [618, 378] width 287 height 18
type input "General Commodity"
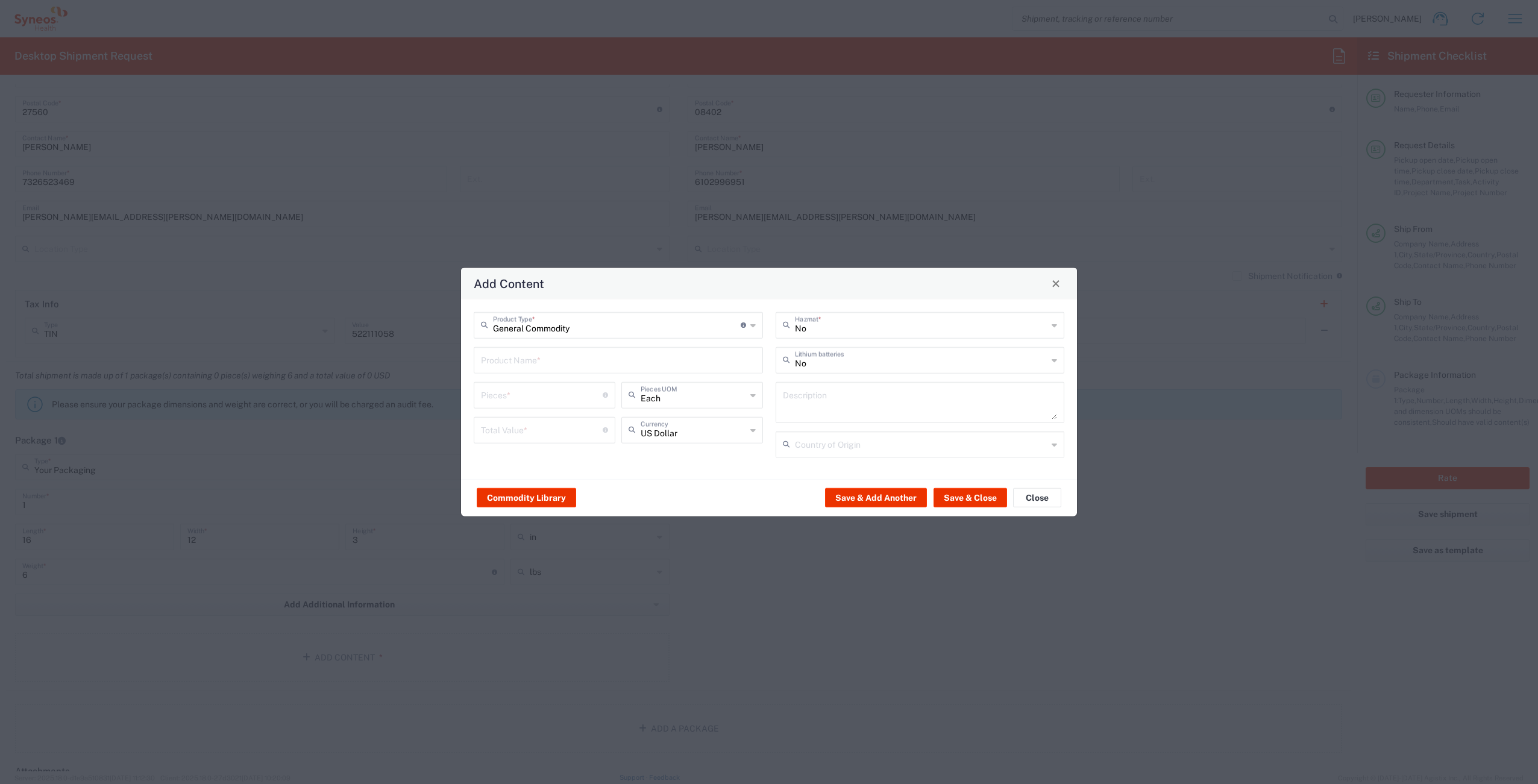
click at [543, 364] on input "text" at bounding box center [618, 359] width 275 height 21
click at [603, 406] on div "ThinkPad T14 Gen 4 - Laptop" at bounding box center [618, 409] width 287 height 21
type input "ThinkPad T14 Gen 4 - Laptop"
type textarea "Laptop"
type input "[GEOGRAPHIC_DATA]"
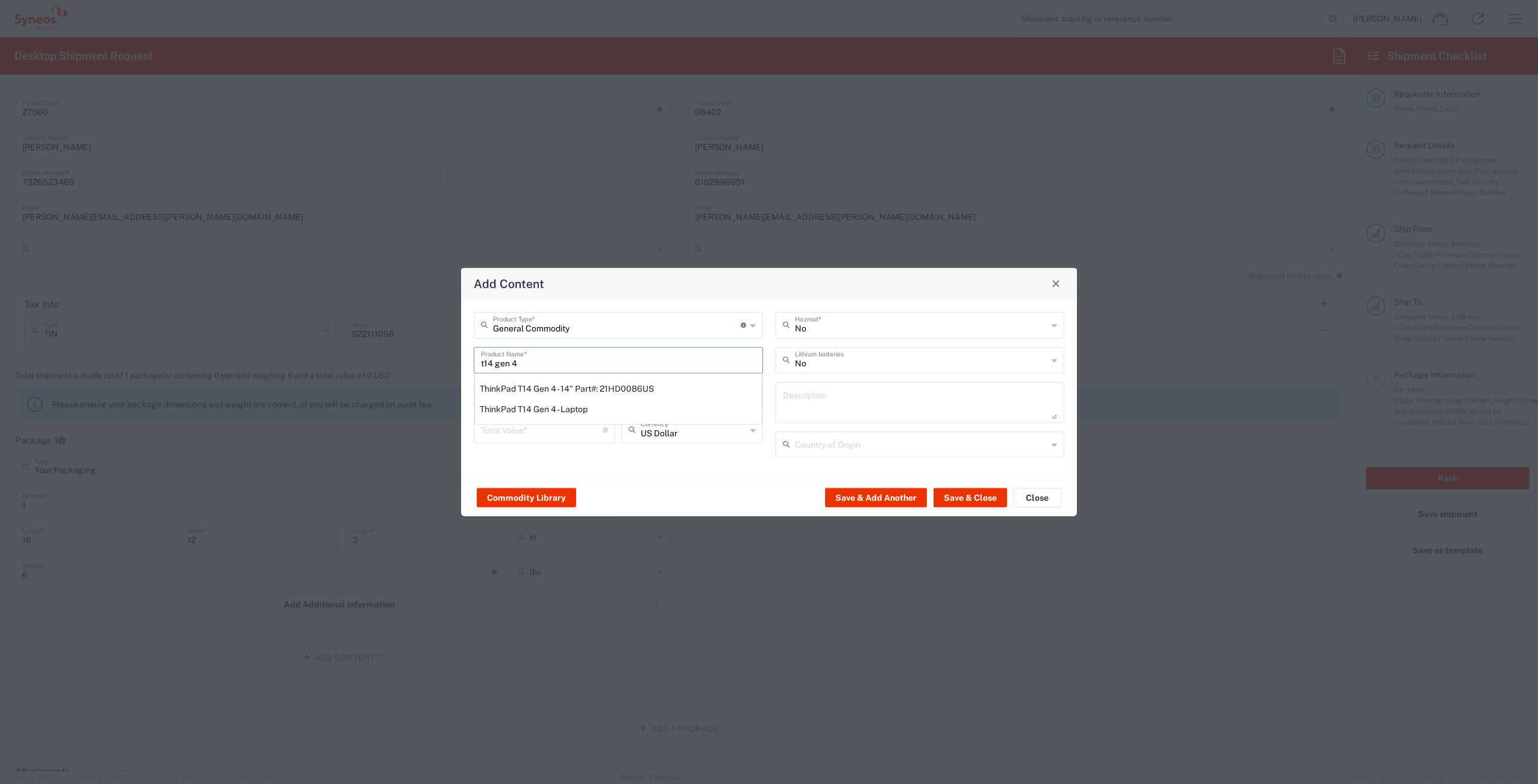
type input "Yes"
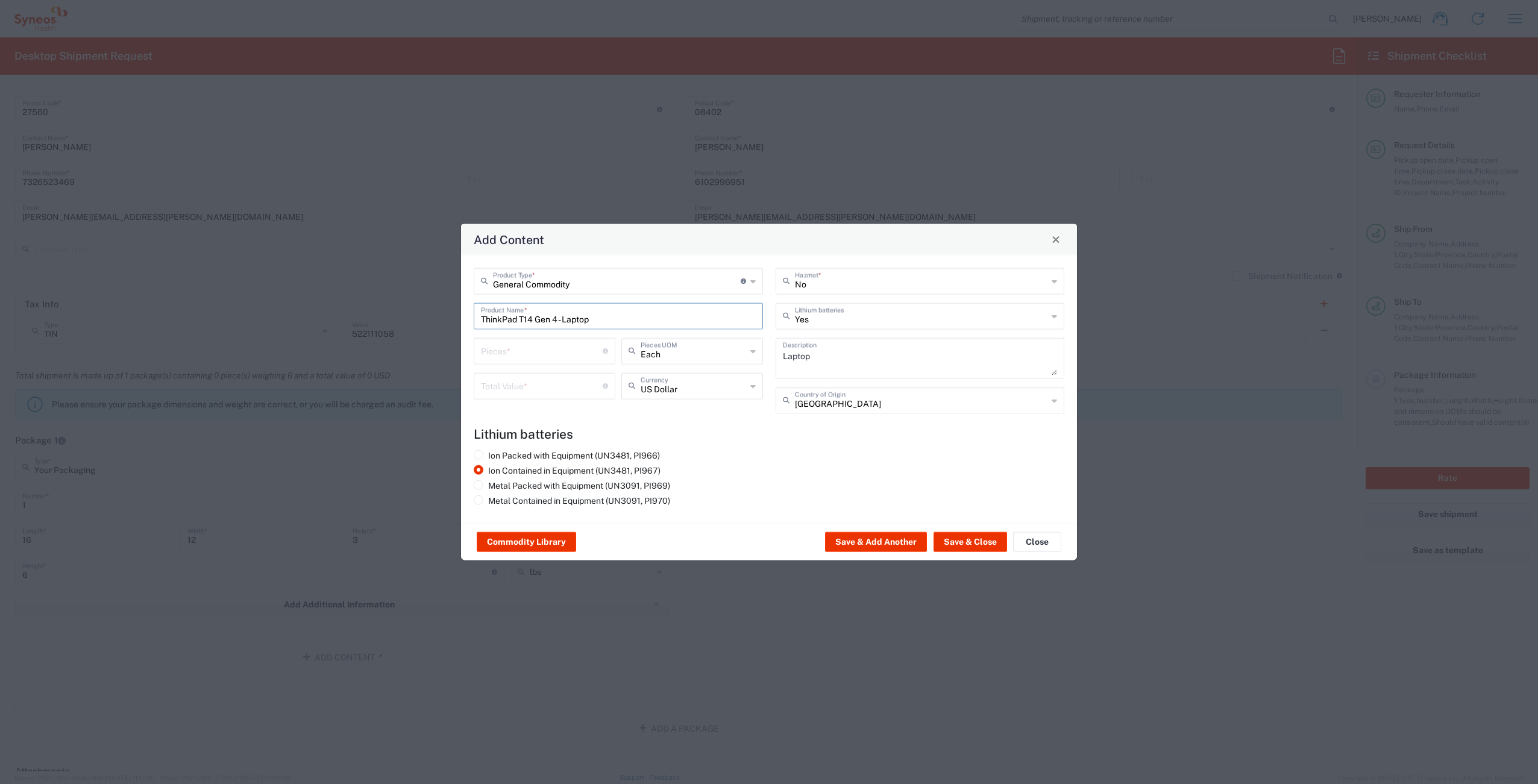
click at [520, 358] on input "number" at bounding box center [542, 350] width 122 height 21
type input "1"
click at [520, 383] on input "number" at bounding box center [542, 384] width 122 height 21
type input "1000"
click at [959, 550] on button "Save & Close" at bounding box center [970, 542] width 73 height 19
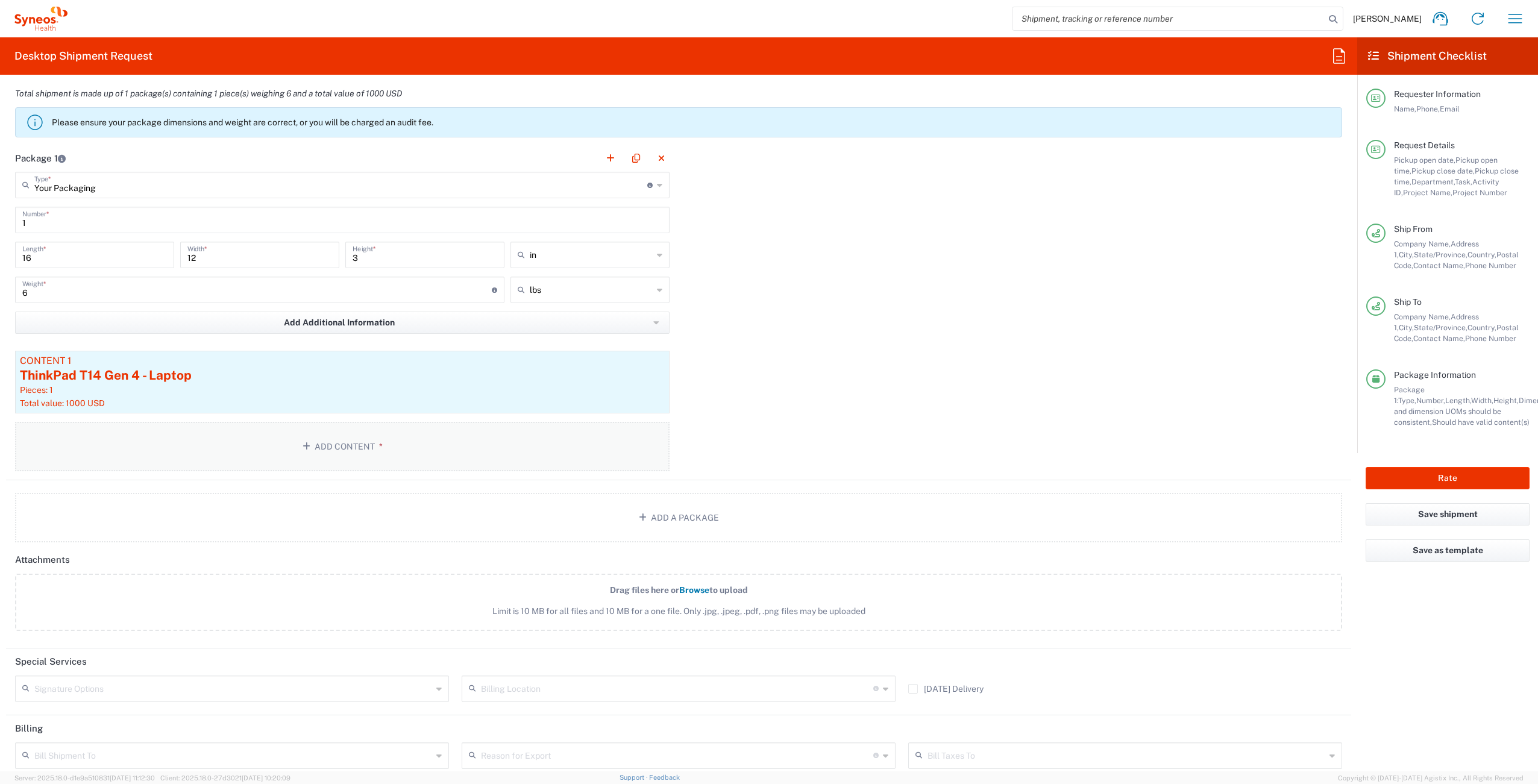
scroll to position [1208, 0]
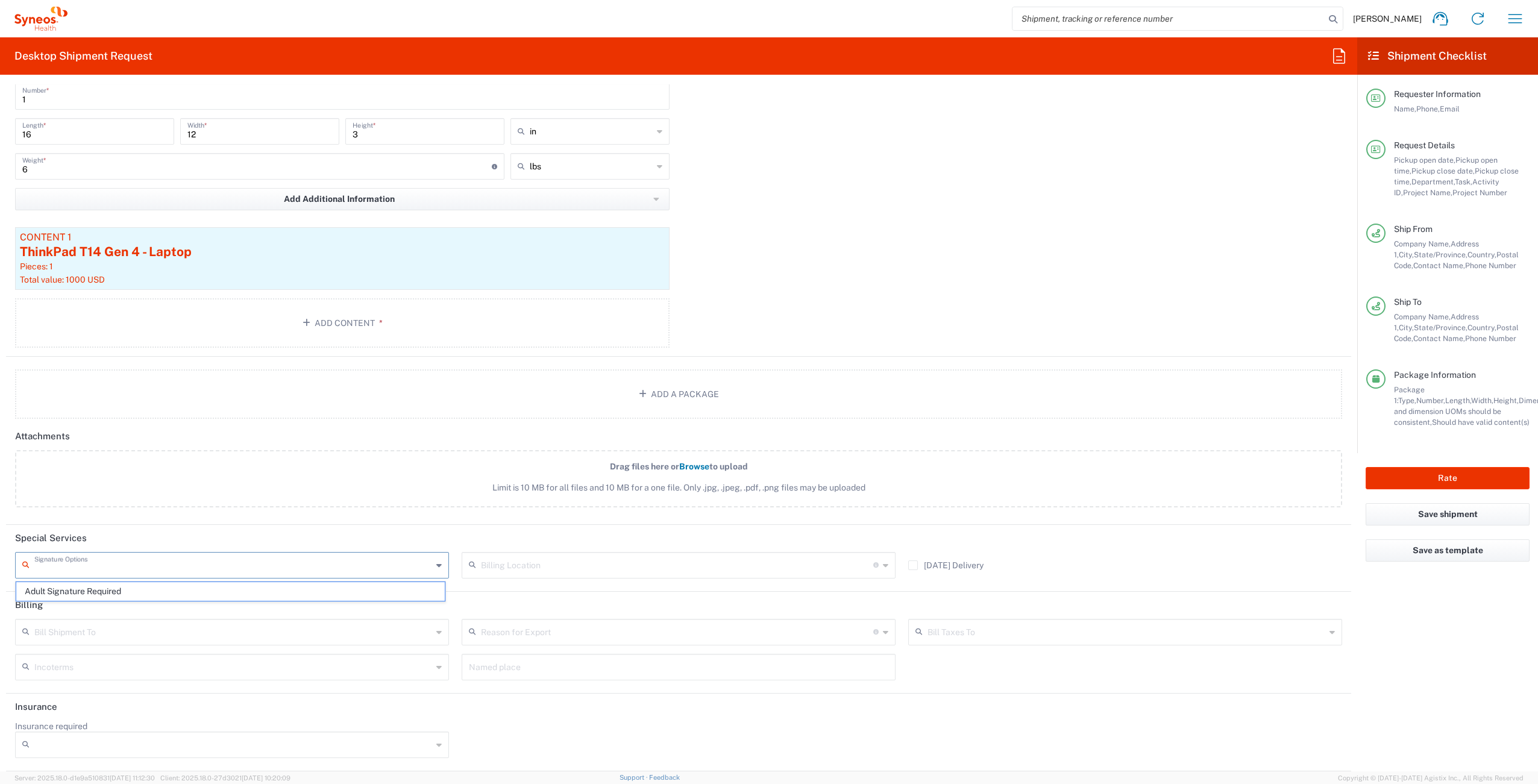
click at [191, 563] on input "text" at bounding box center [233, 564] width 398 height 21
click at [161, 585] on span "Adult Signature Required" at bounding box center [230, 591] width 428 height 18
type input "Adult Signature Required"
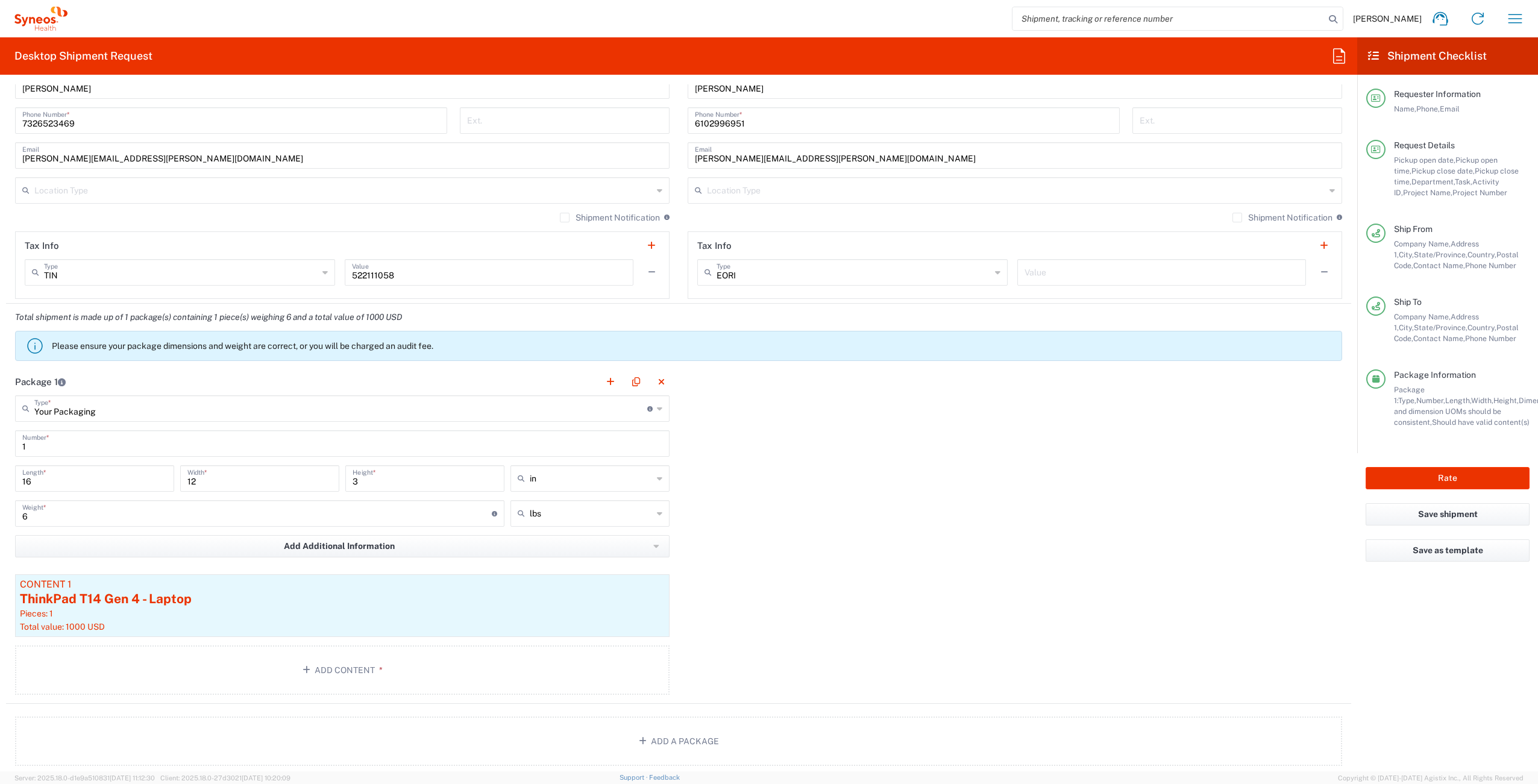
scroll to position [838, 0]
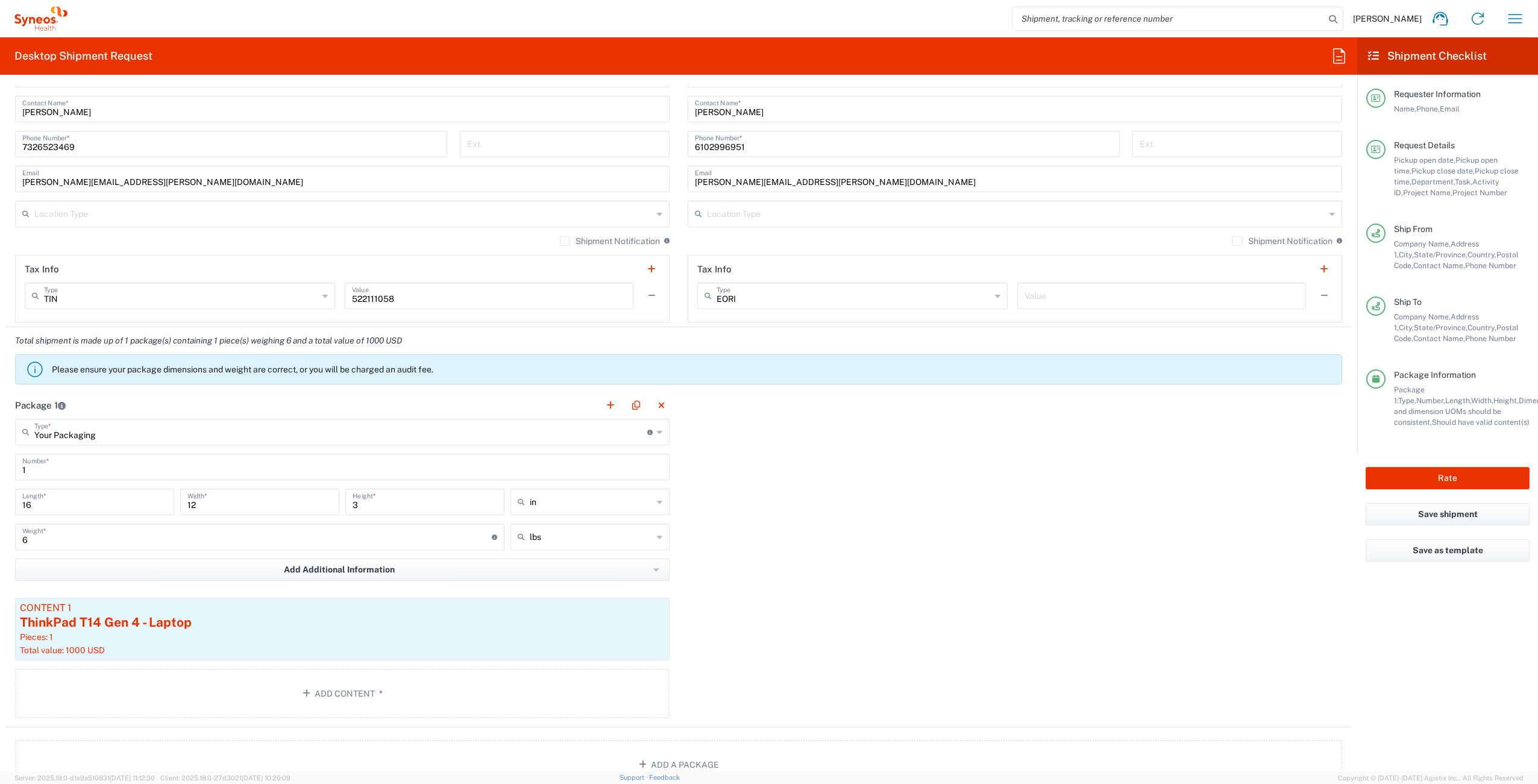
click at [87, 508] on input "16" at bounding box center [94, 501] width 144 height 21
type input "16"
click at [1412, 475] on button "Rate" at bounding box center [1448, 478] width 164 height 22
type input "4510 DEPARTMENTAL EXPENSE"
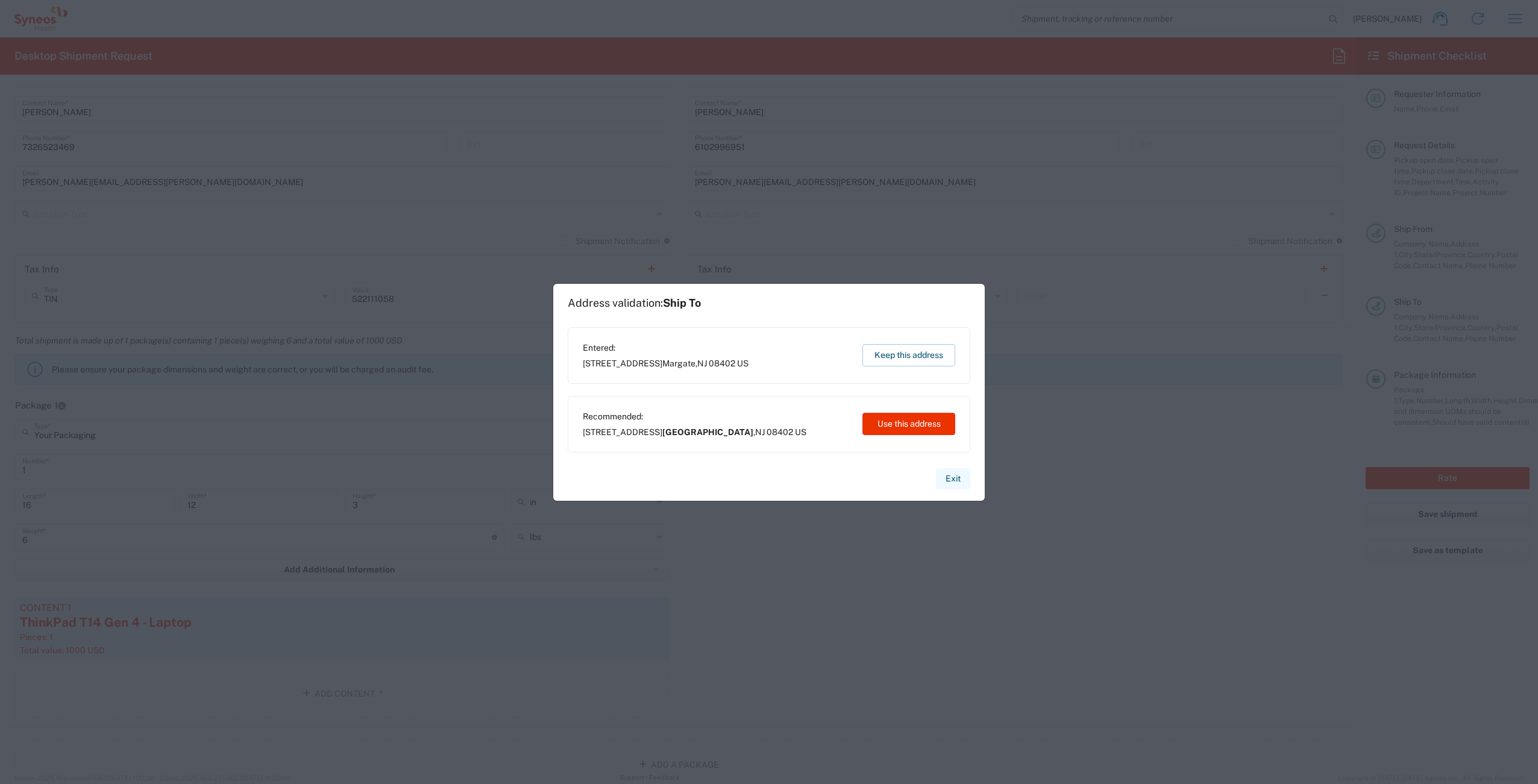
click at [959, 479] on button "Exit" at bounding box center [953, 479] width 34 height 21
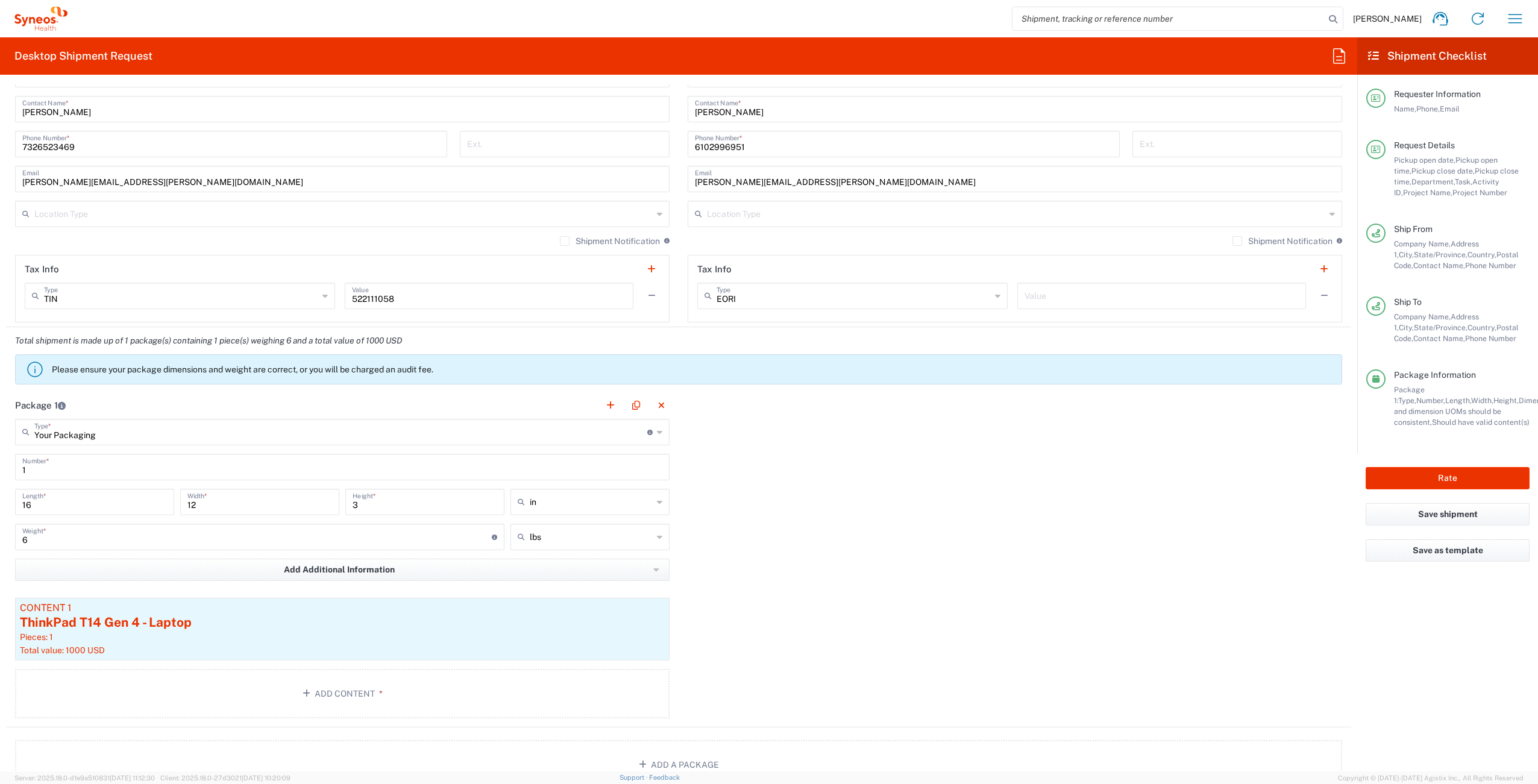
click at [1233, 244] on label "Shipment Notification" at bounding box center [1283, 241] width 100 height 10
click at [1237, 241] on input "Shipment Notification" at bounding box center [1237, 241] width 0 height 0
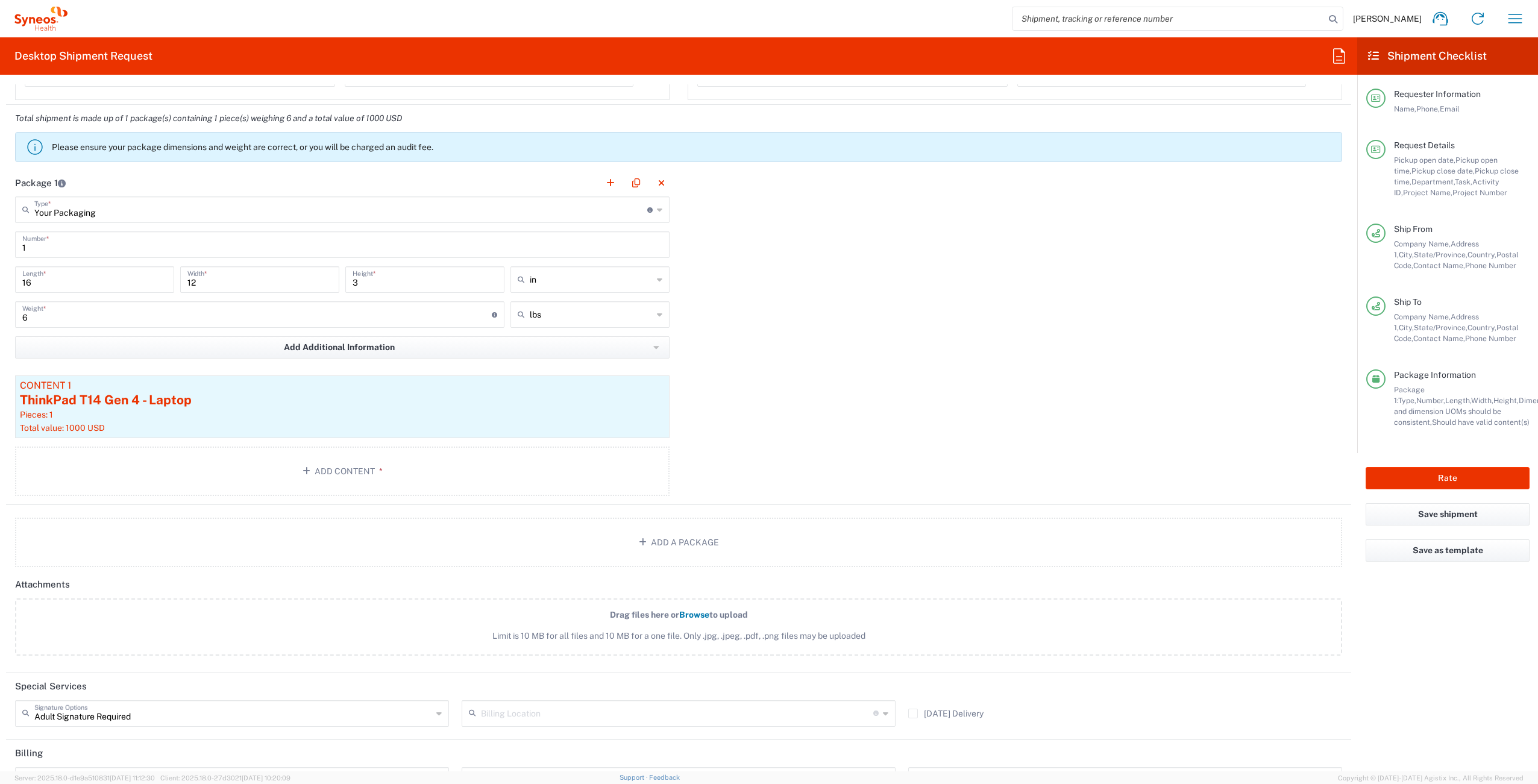
scroll to position [1062, 0]
click at [1407, 481] on button "Rate" at bounding box center [1448, 478] width 164 height 22
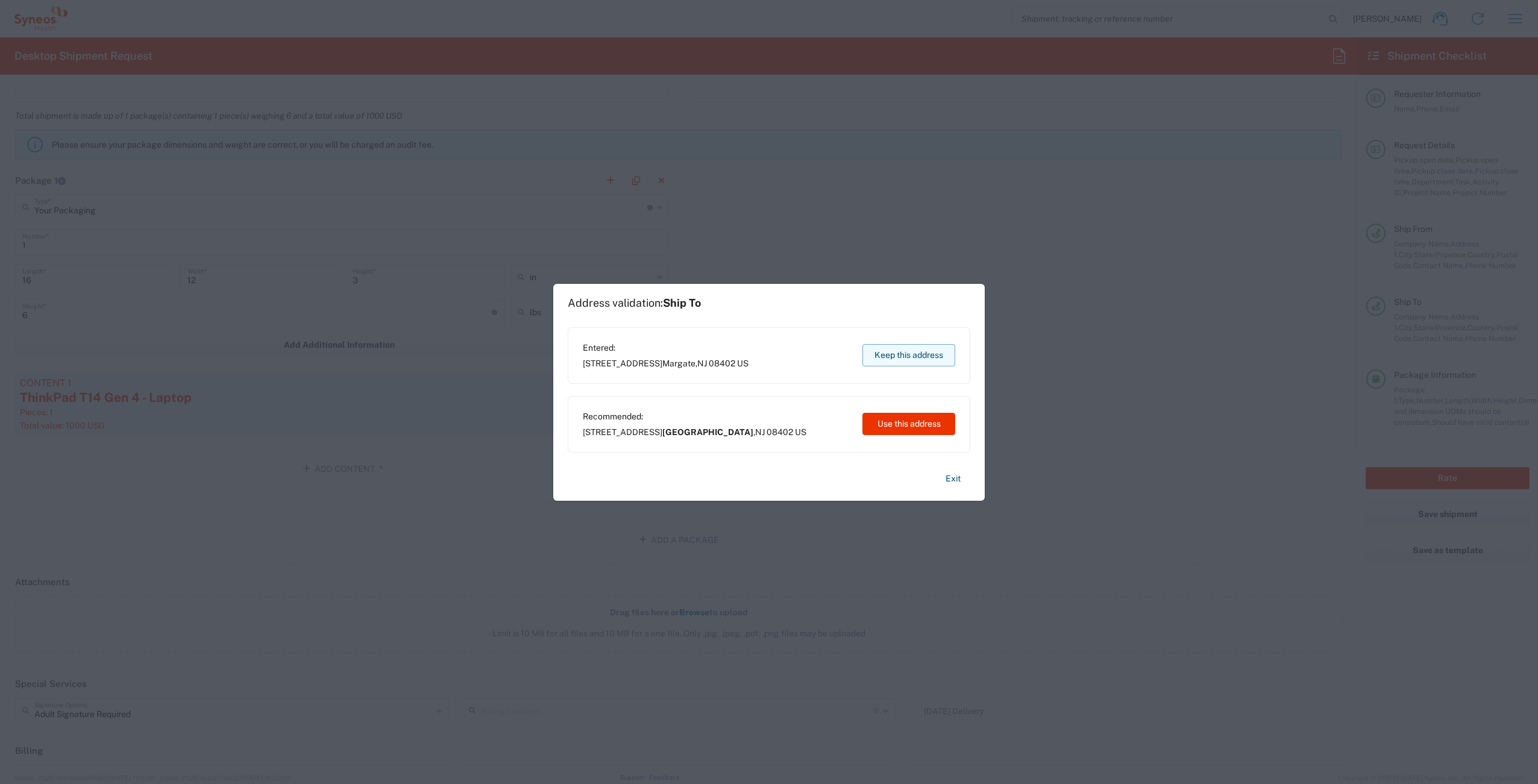
click at [909, 356] on button "Keep this address" at bounding box center [909, 355] width 93 height 22
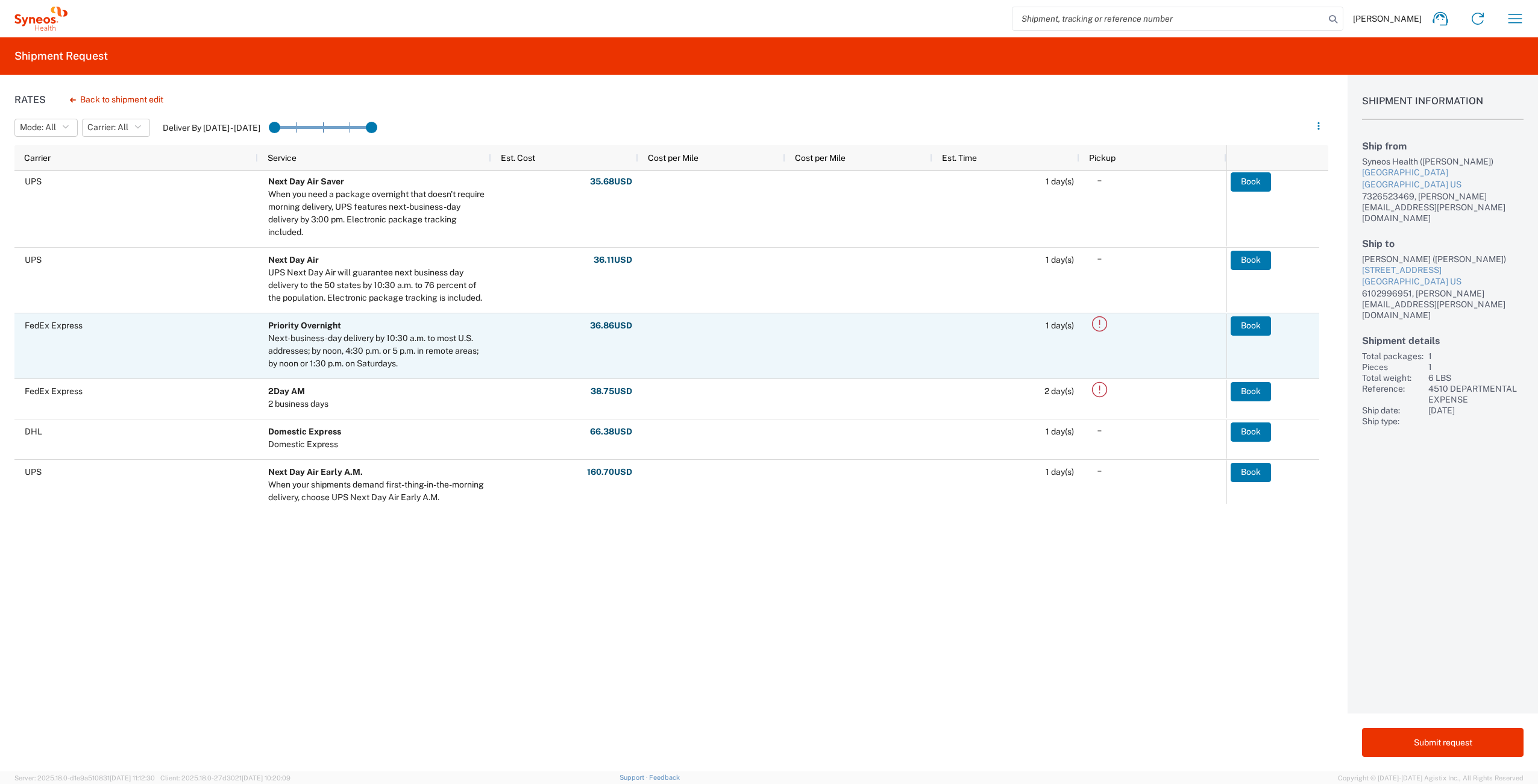
scroll to position [356, 0]
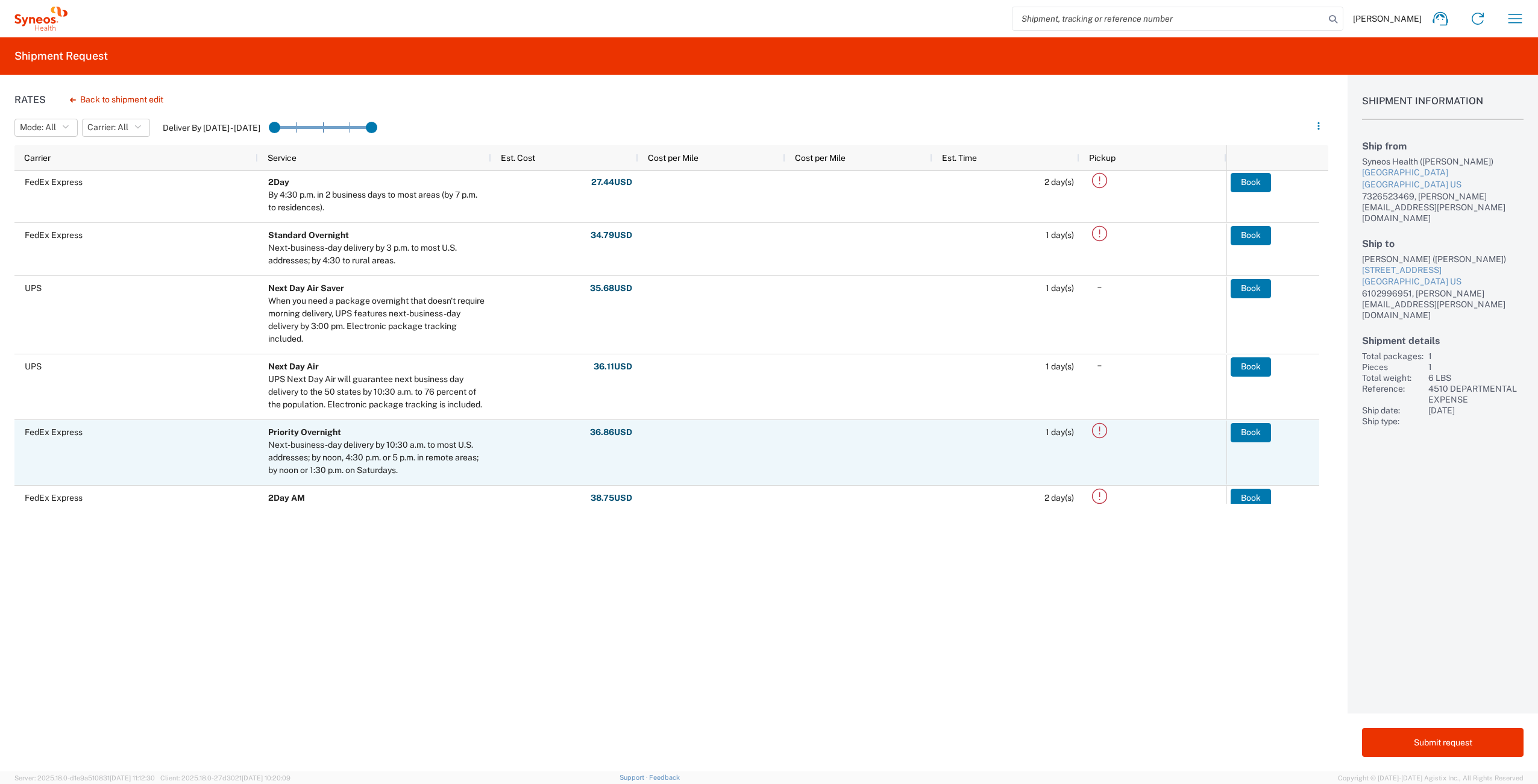
click at [1100, 432] on icon at bounding box center [1099, 431] width 20 height 20
click at [1101, 432] on icon at bounding box center [1099, 431] width 20 height 20
click at [1258, 434] on button "Book" at bounding box center [1251, 433] width 40 height 19
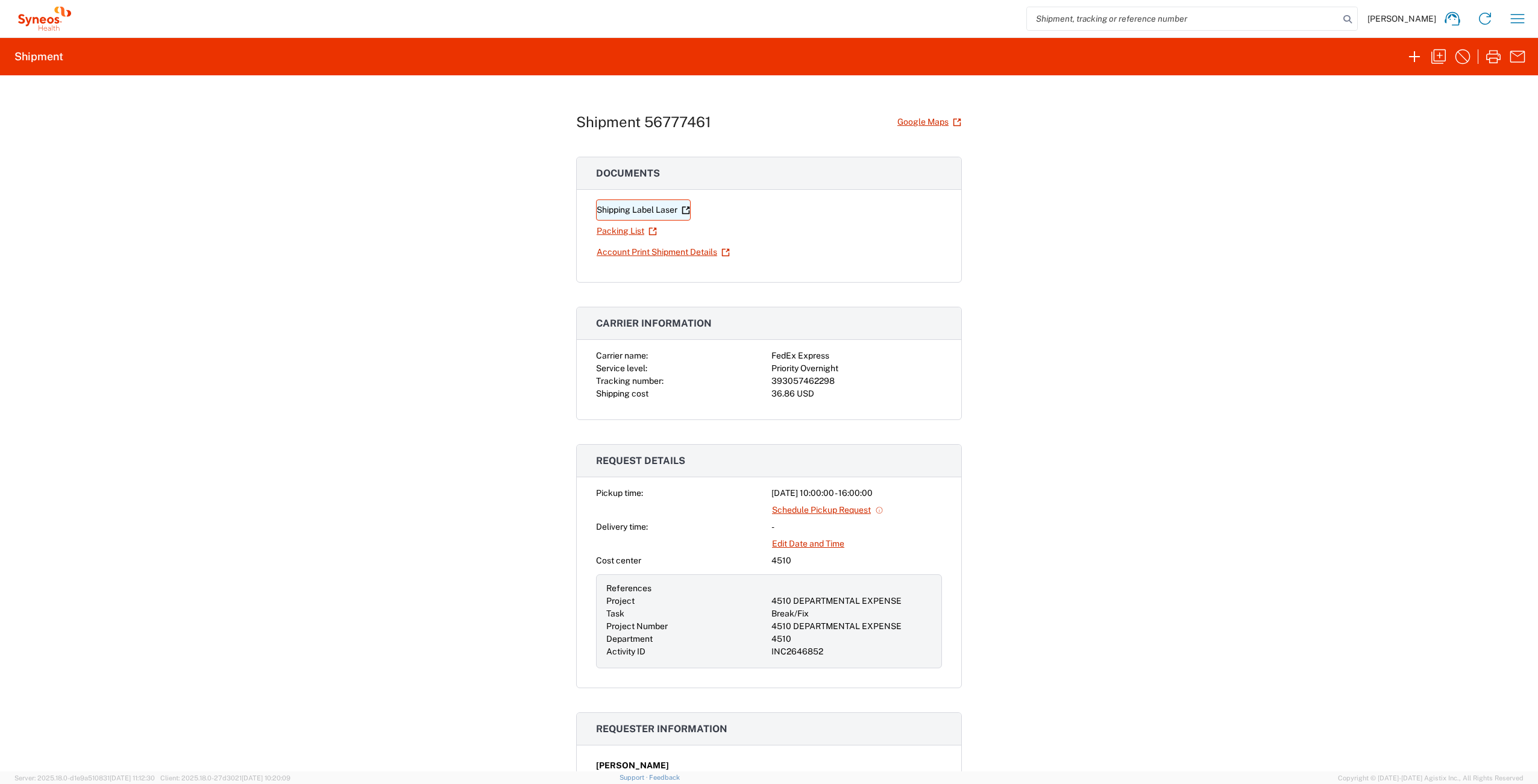
click at [625, 207] on link "Shipping Label Laser" at bounding box center [643, 210] width 95 height 21
